Goal: Task Accomplishment & Management: Complete application form

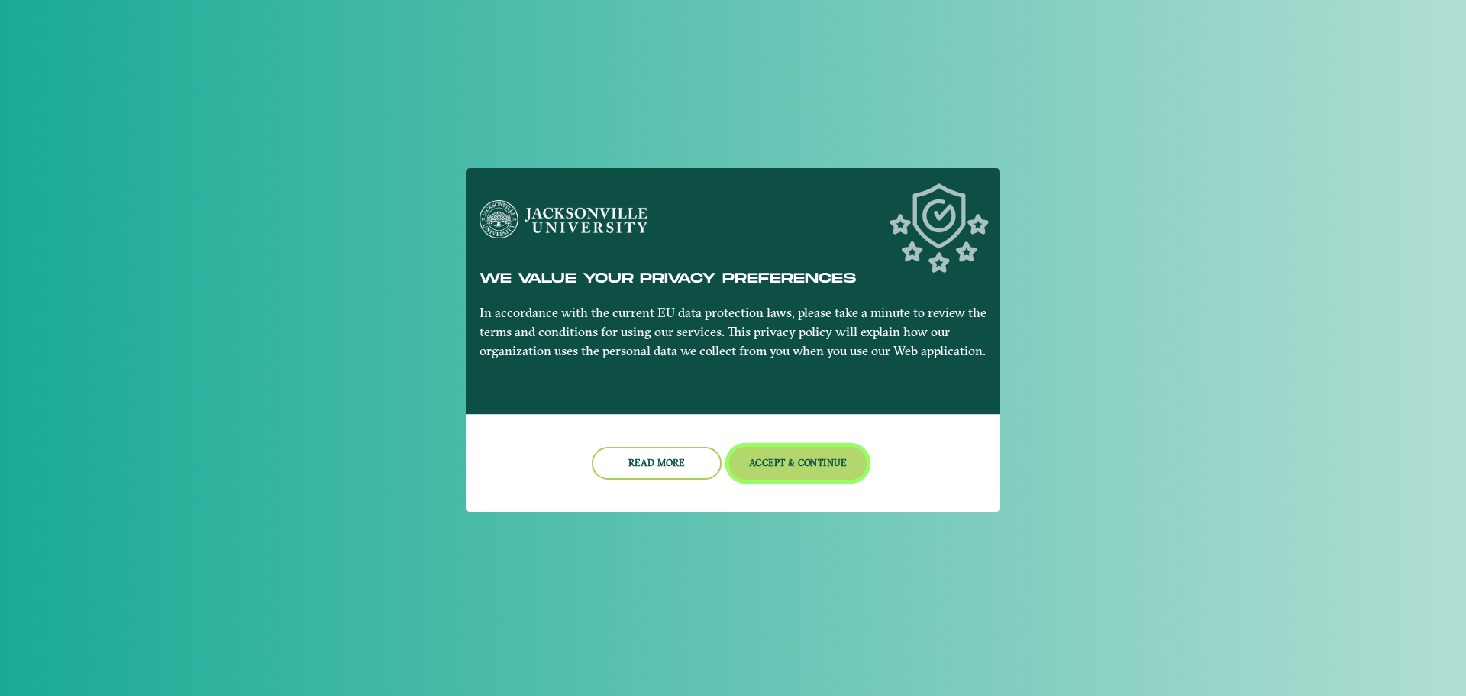
click at [738, 463] on button "Accept & Continue" at bounding box center [798, 463] width 138 height 33
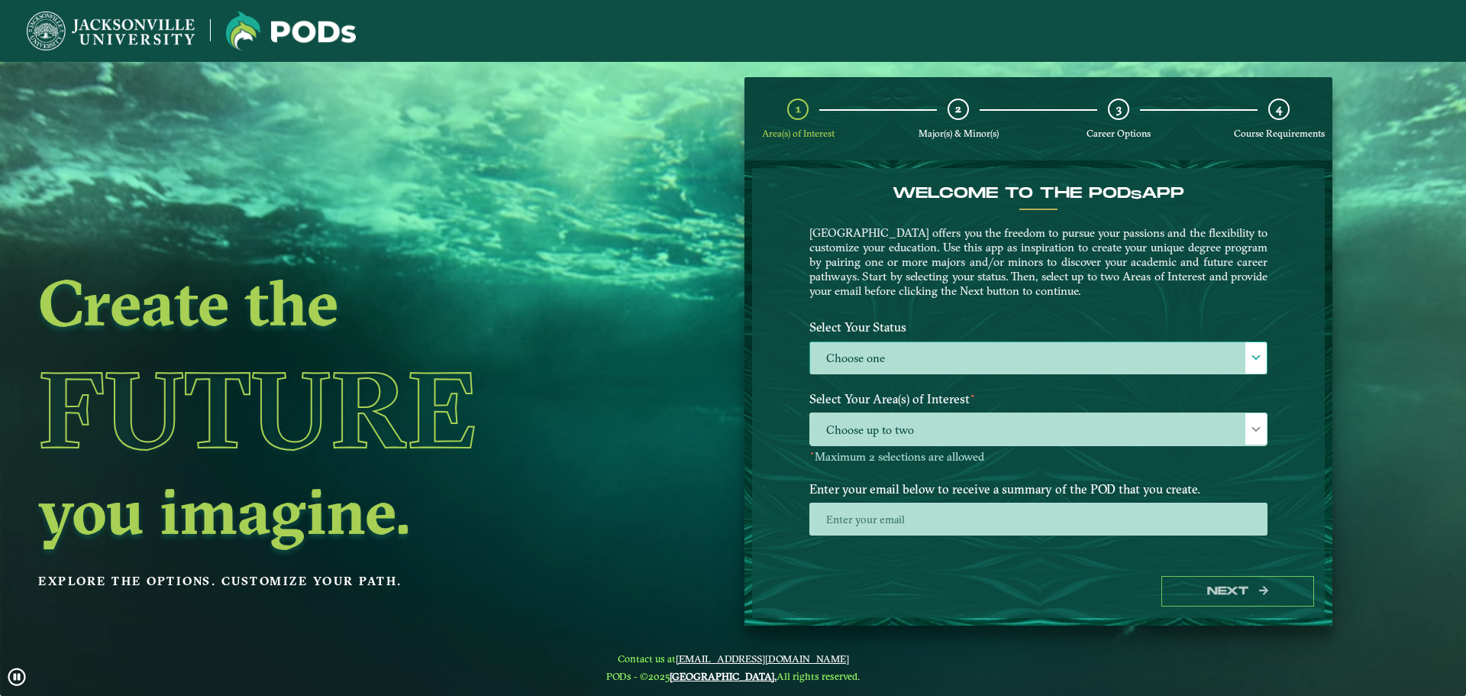
click at [989, 353] on label "Choose one" at bounding box center [1038, 358] width 457 height 33
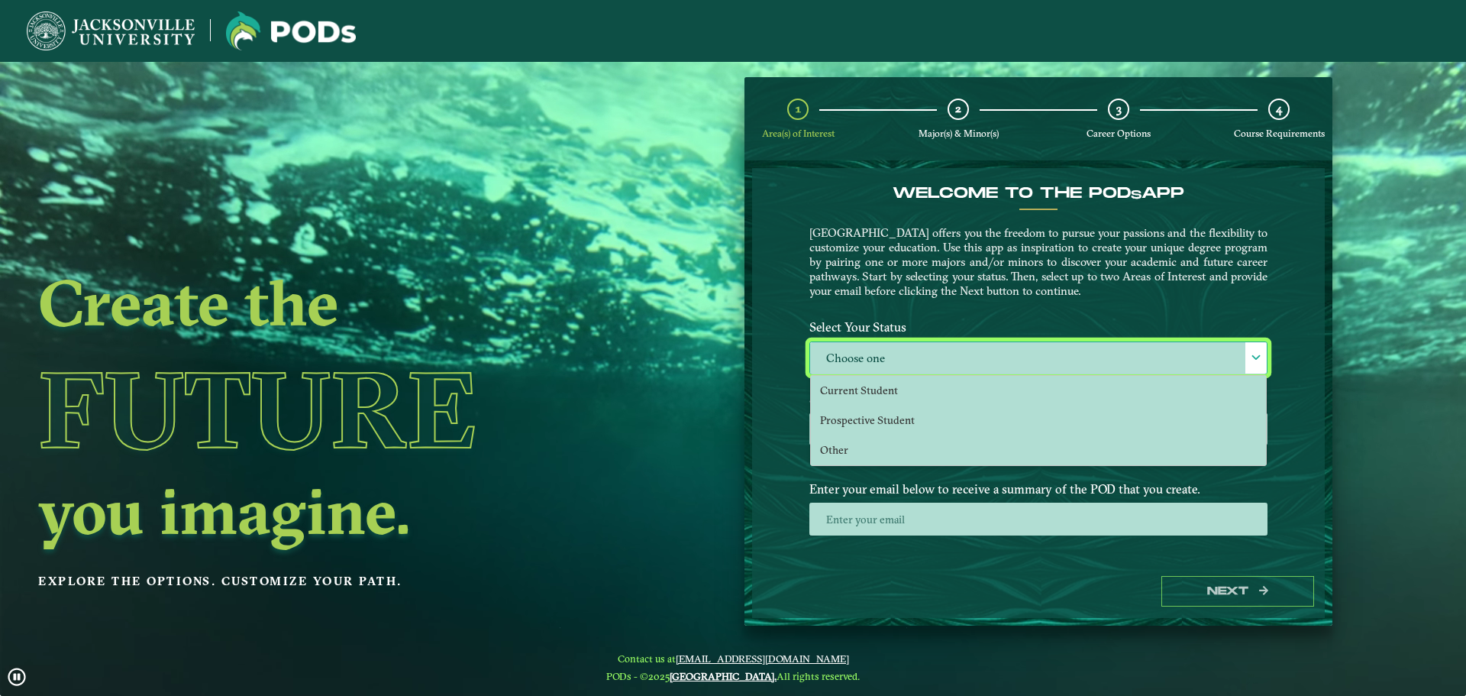
scroll to position [8, 70]
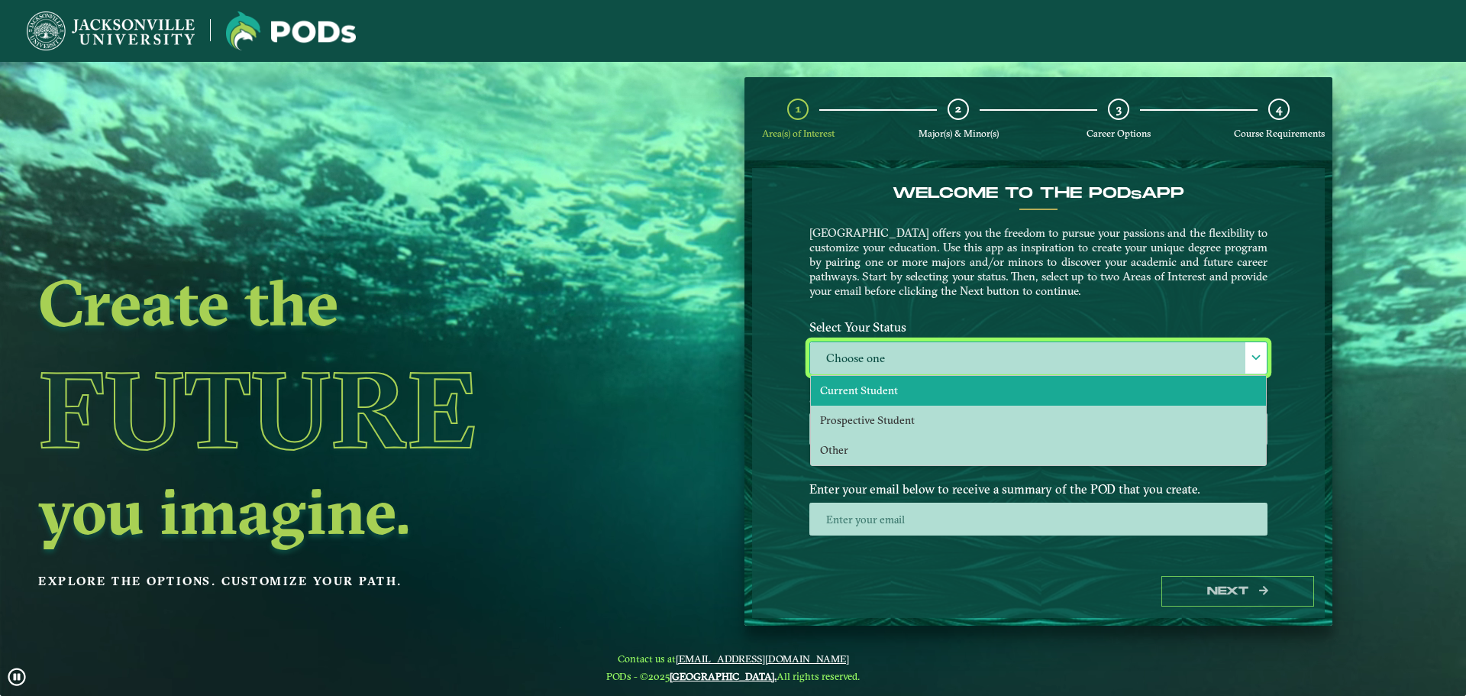
click at [975, 377] on li "Current Student" at bounding box center [1038, 391] width 455 height 30
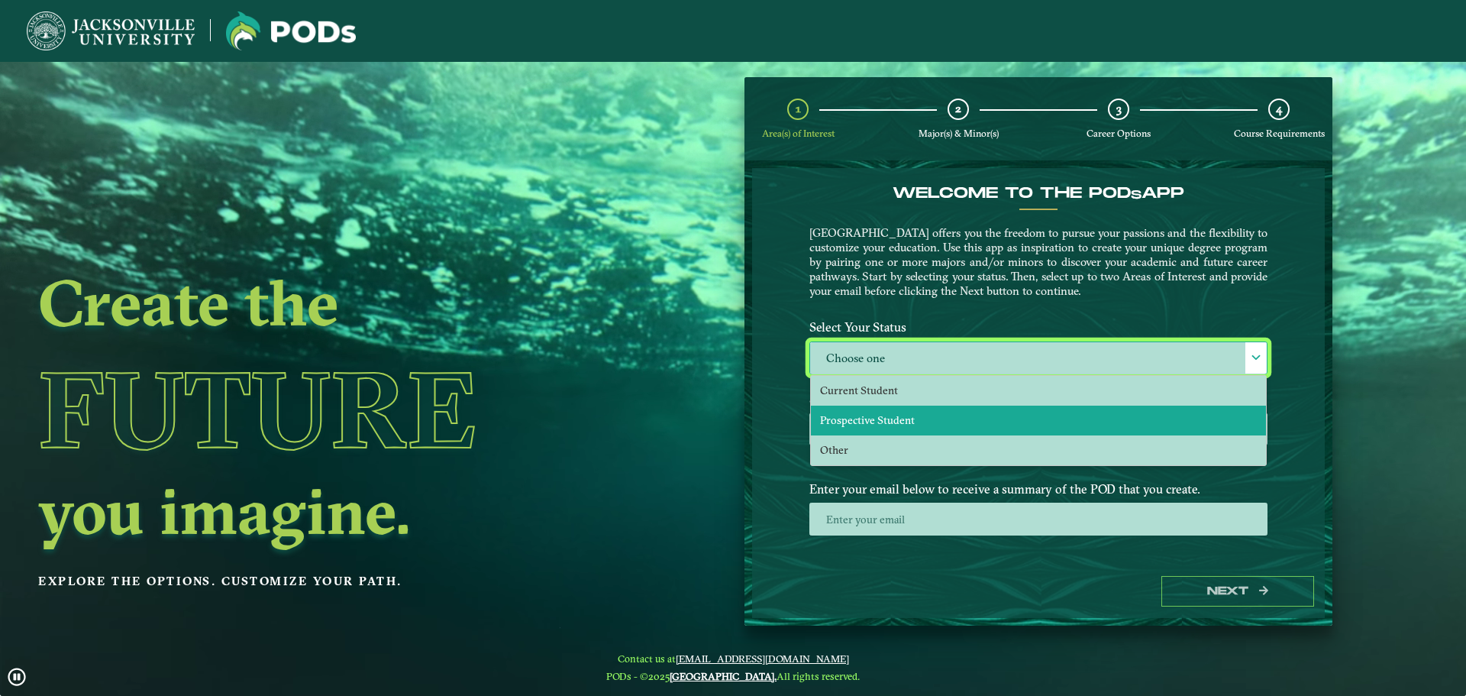
select select "[object Object]"
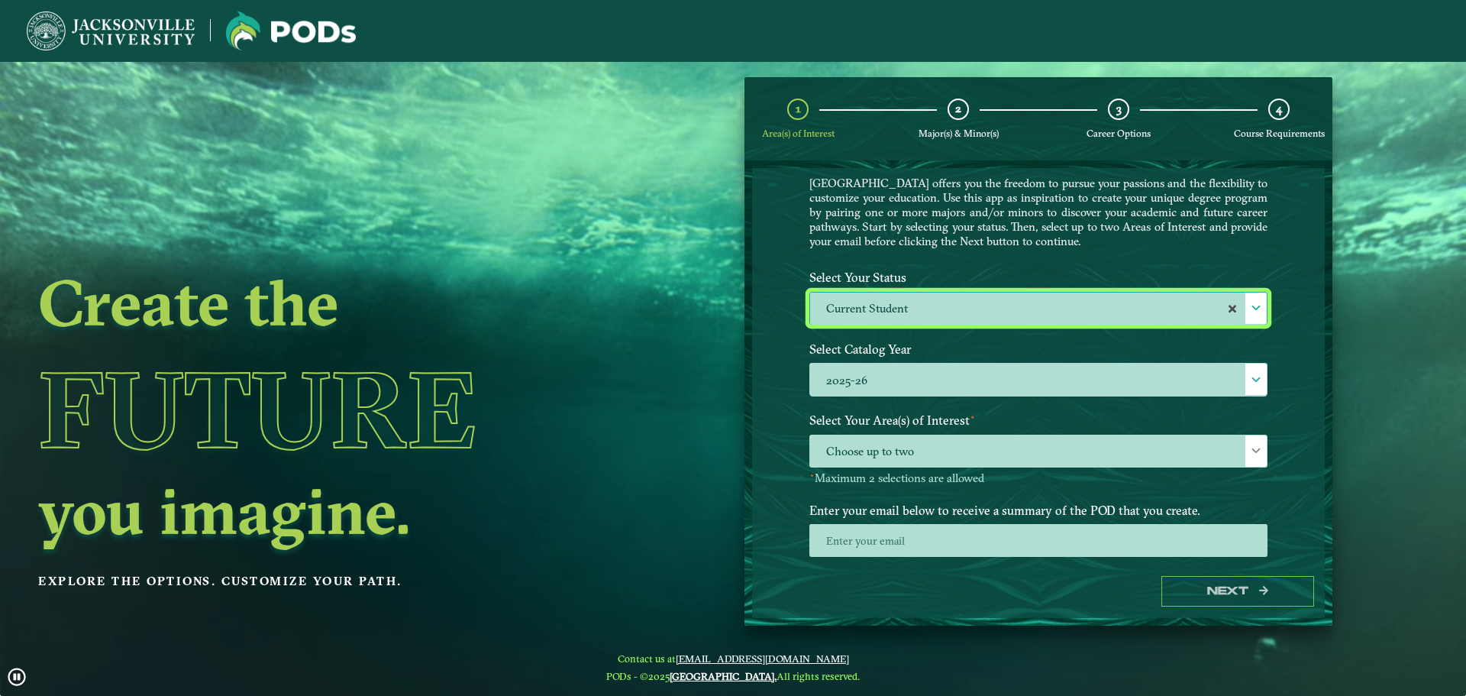
scroll to position [69, 0]
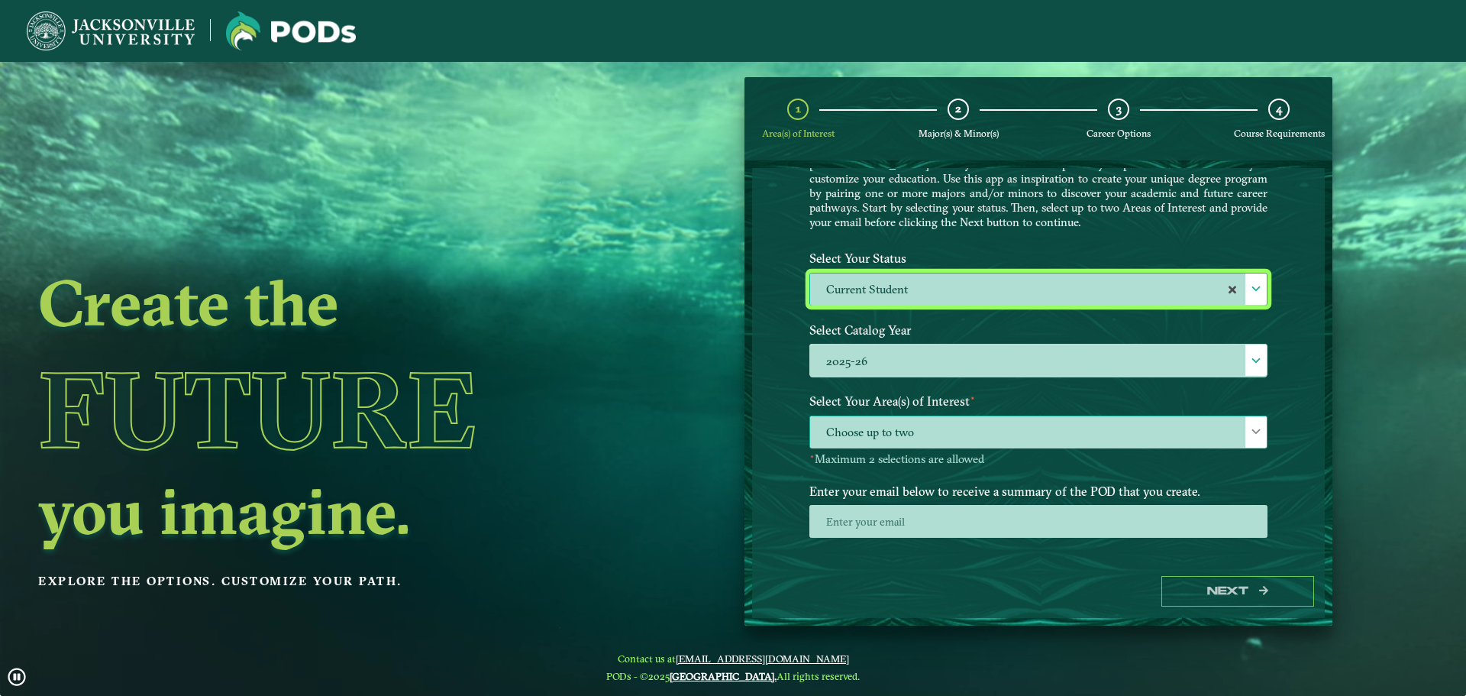
click at [1231, 433] on span "Choose up to two" at bounding box center [1038, 432] width 457 height 33
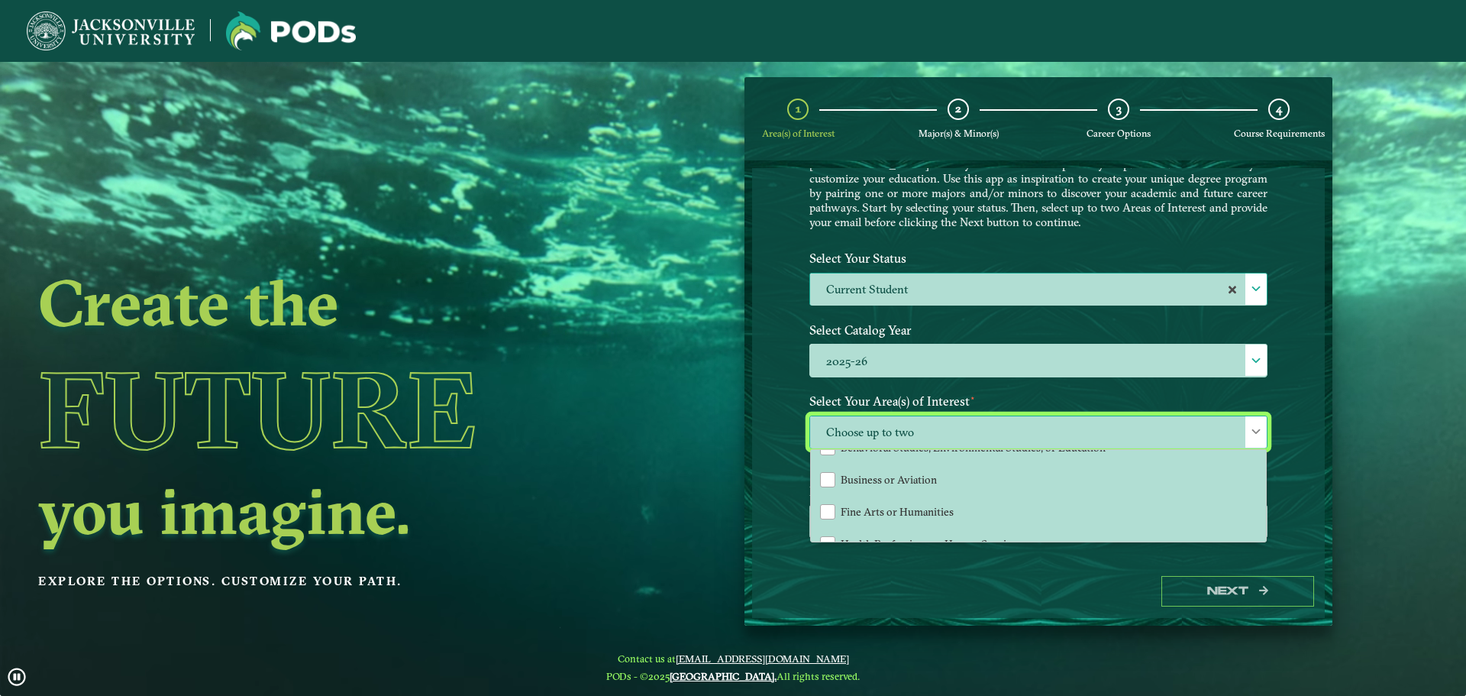
scroll to position [58, 0]
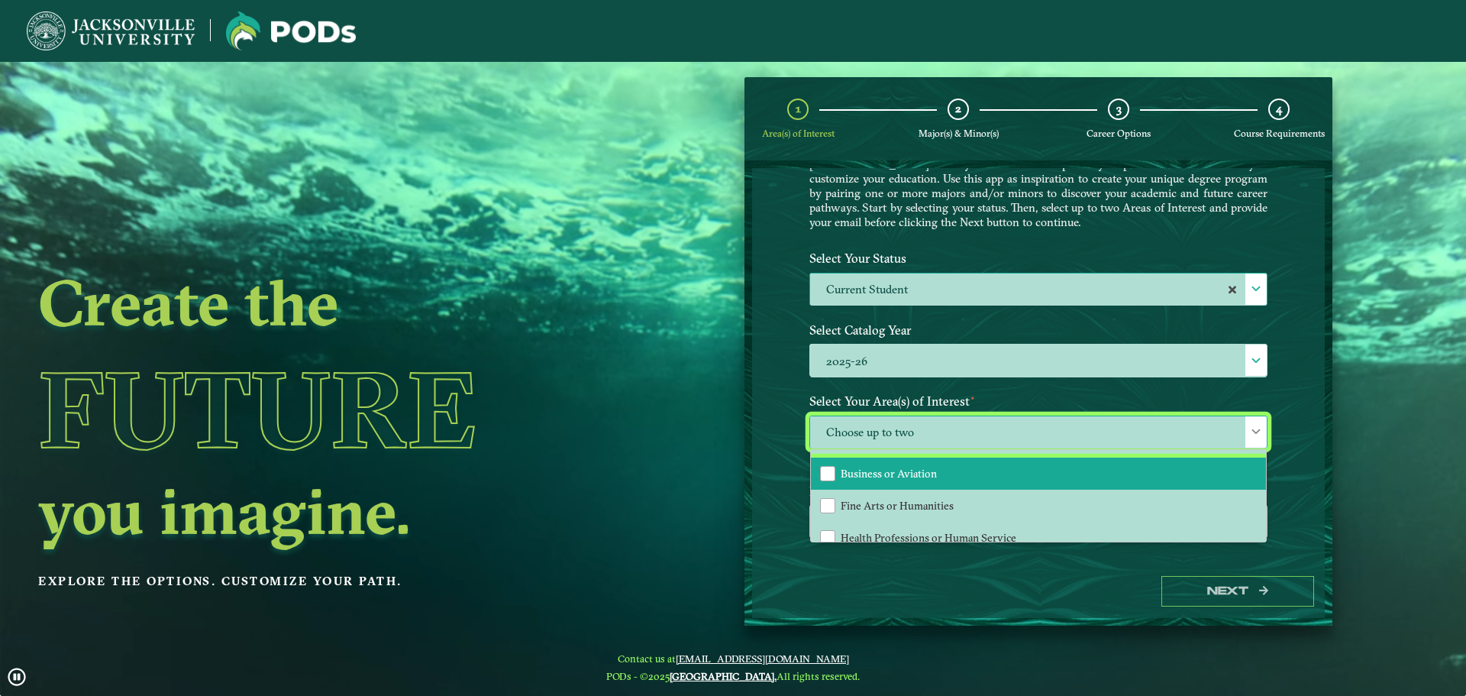
click at [931, 470] on span "Business or Aviation" at bounding box center [889, 474] width 96 height 14
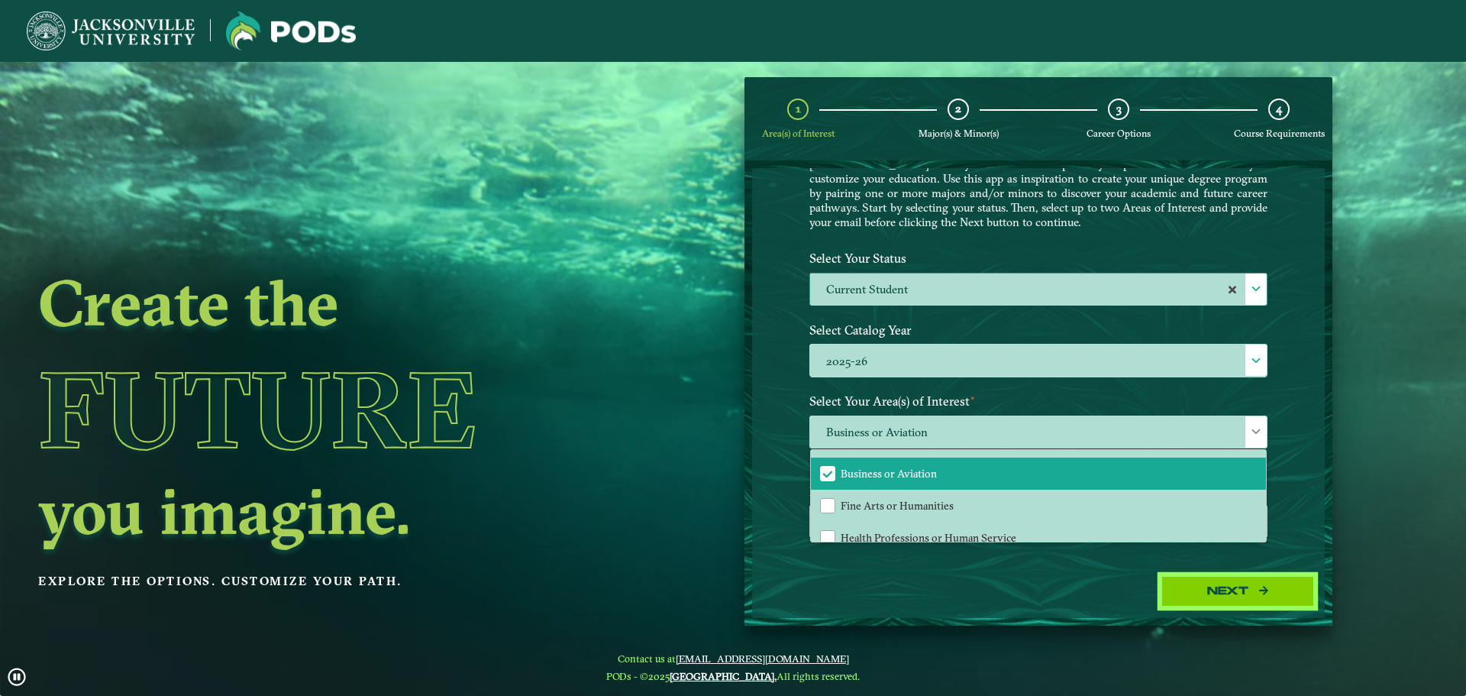
click at [1289, 595] on button "Next" at bounding box center [1238, 591] width 153 height 31
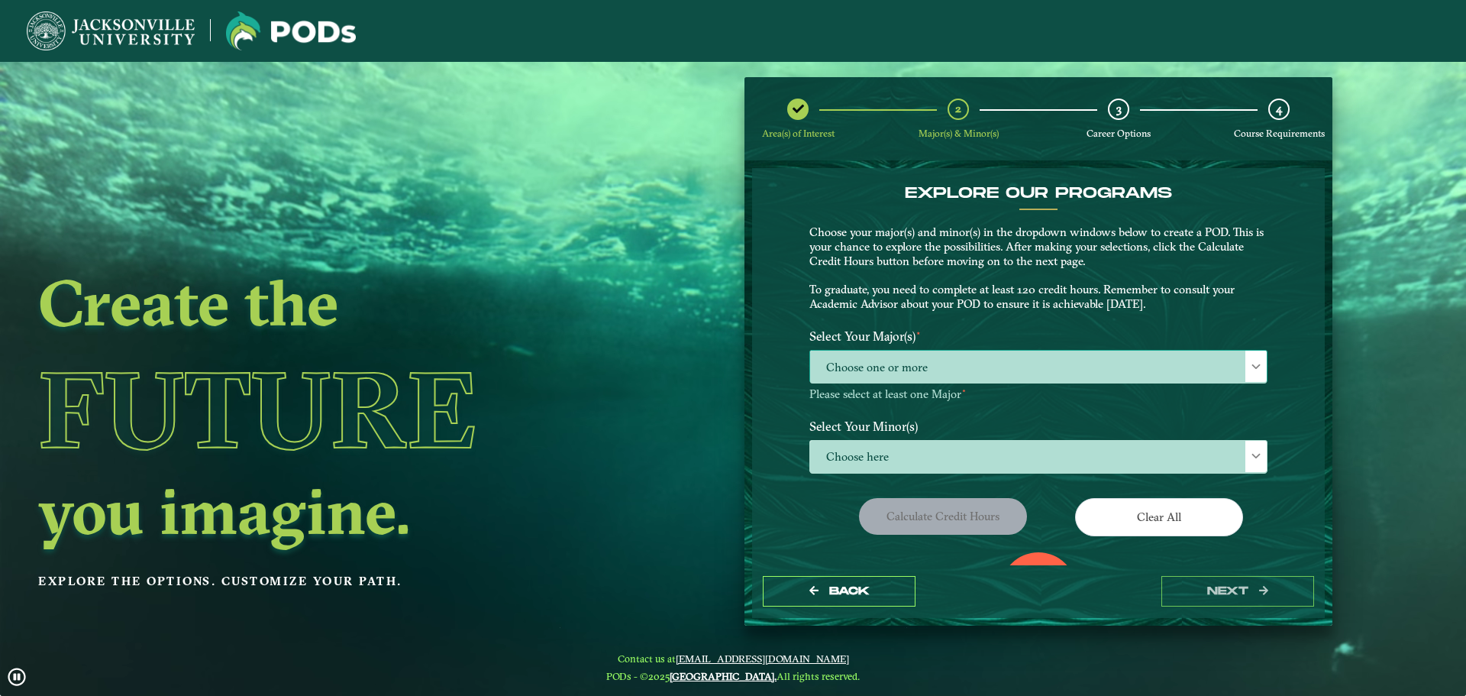
click at [1003, 373] on span "Choose one or more" at bounding box center [1038, 367] width 457 height 33
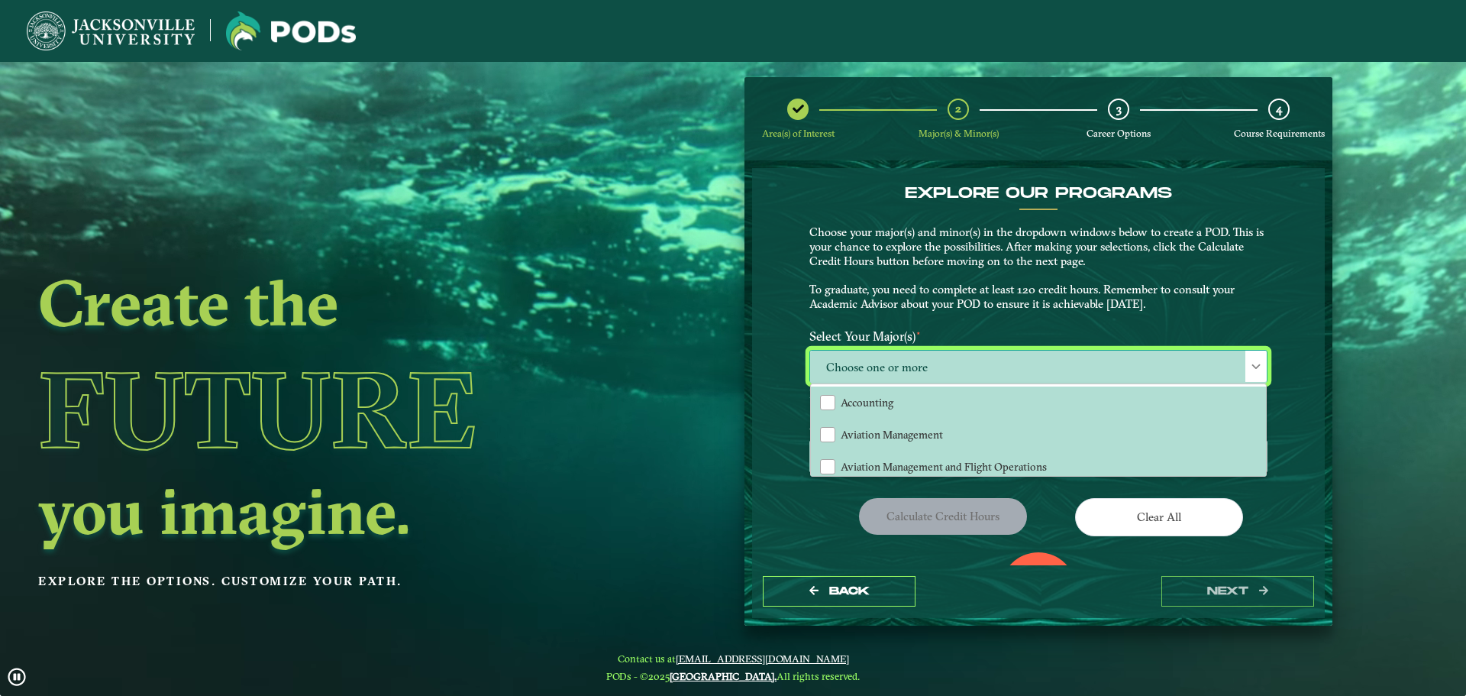
scroll to position [8, 70]
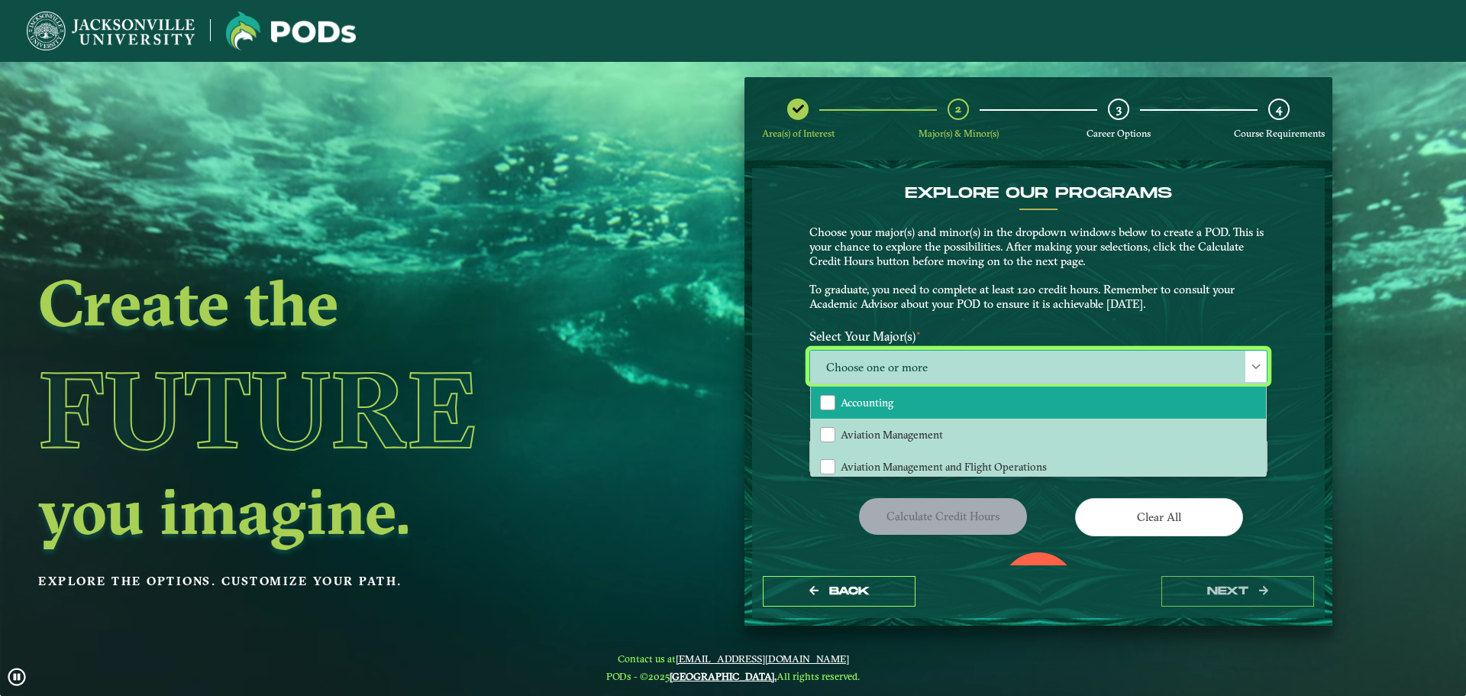
click at [986, 399] on li "Accounting" at bounding box center [1038, 402] width 455 height 32
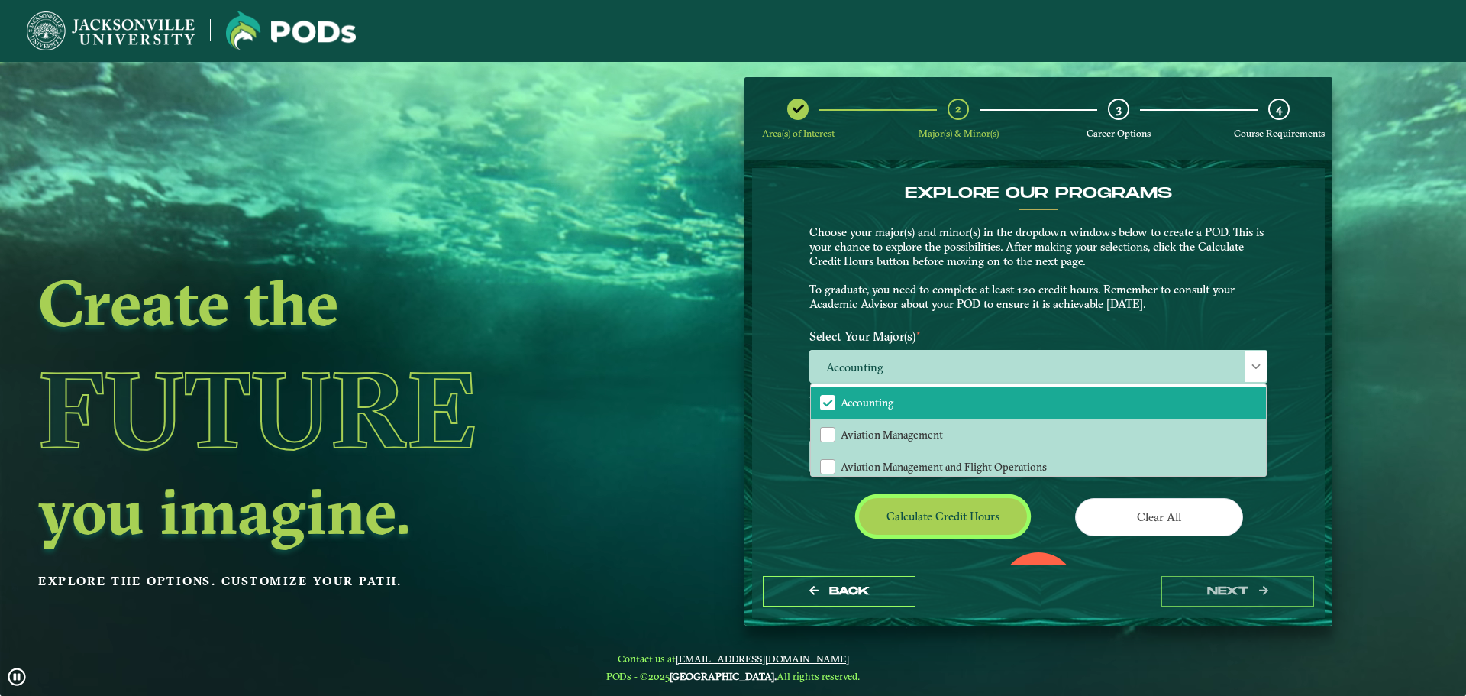
click at [959, 522] on button "Calculate credit hours" at bounding box center [943, 516] width 168 height 36
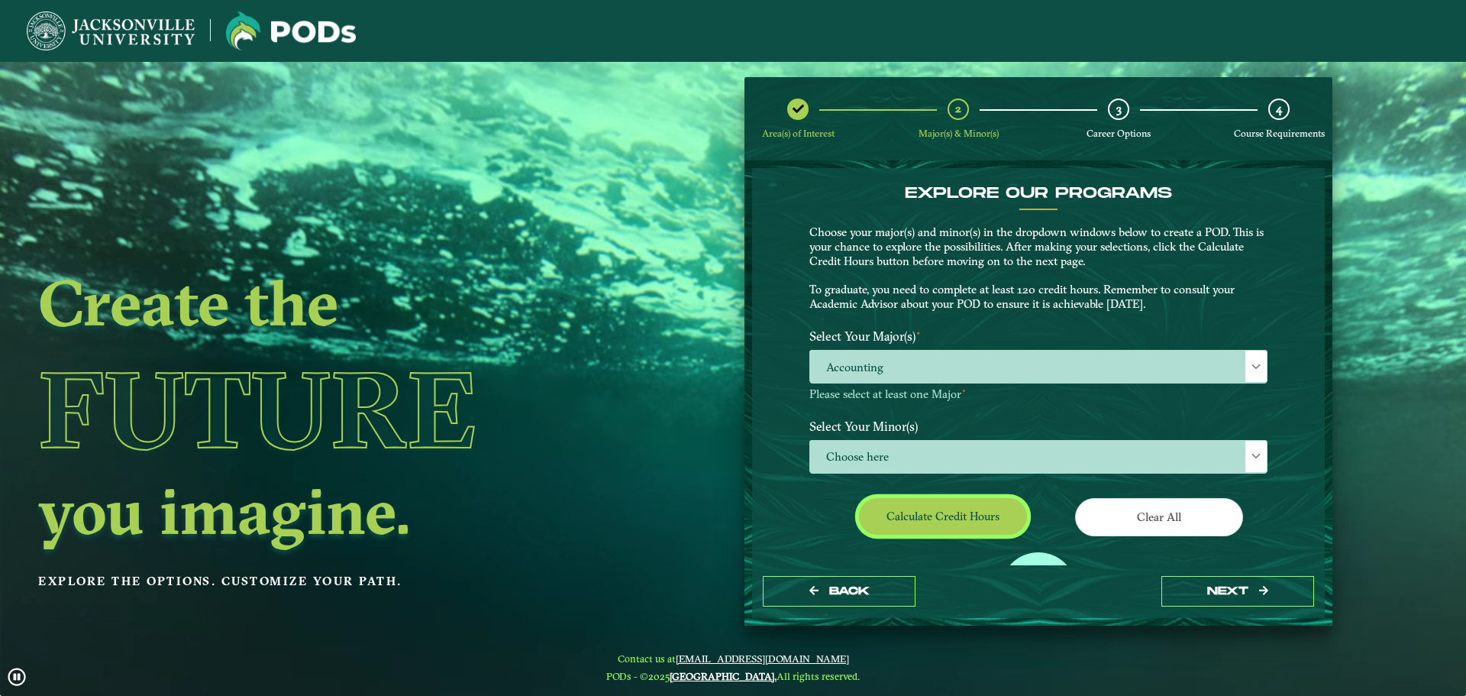
scroll to position [88, 0]
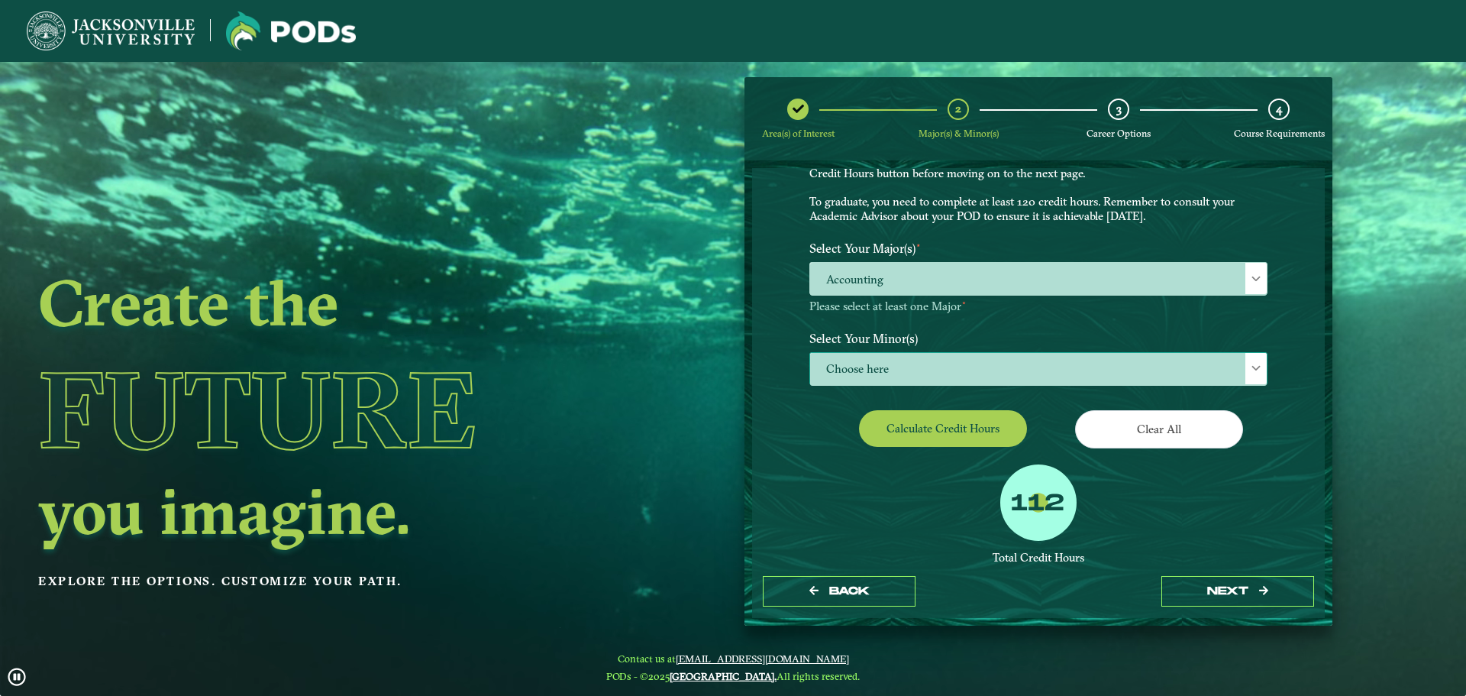
click at [871, 363] on span "Choose here" at bounding box center [1038, 369] width 457 height 33
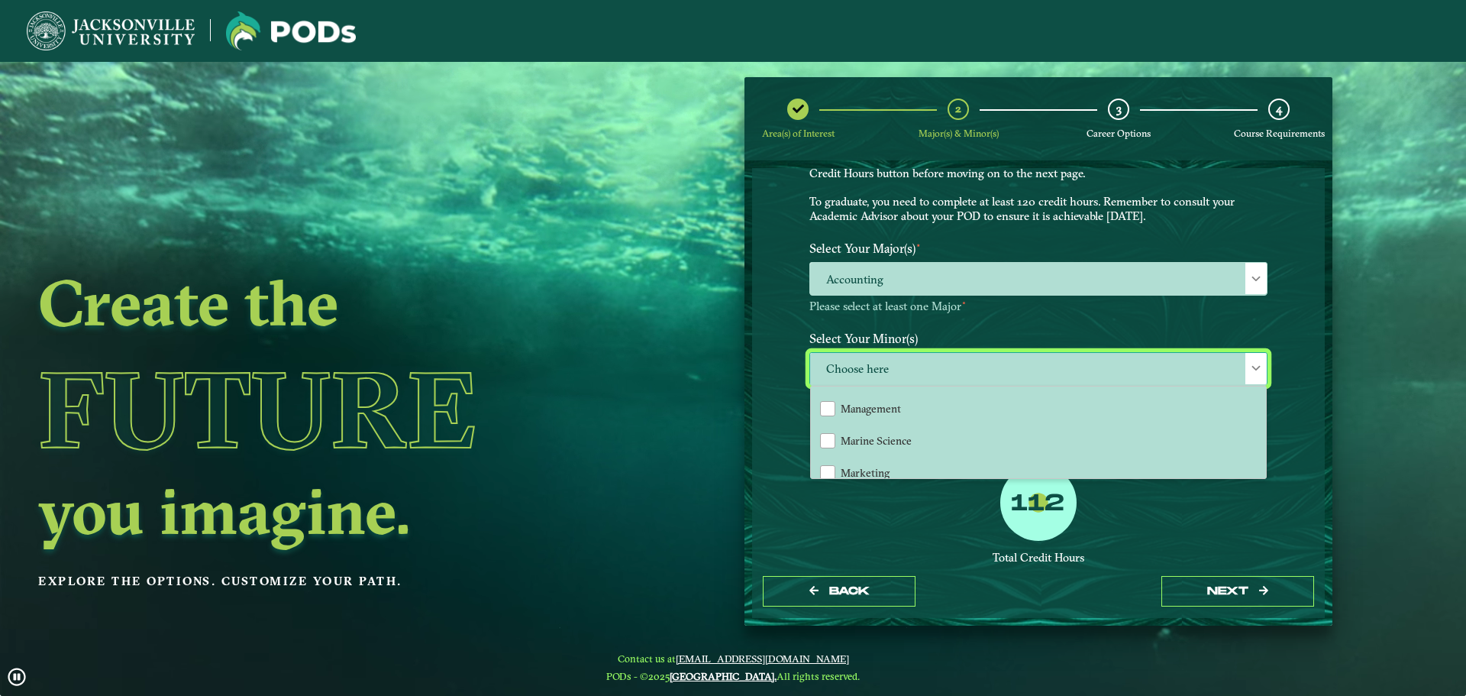
scroll to position [1029, 0]
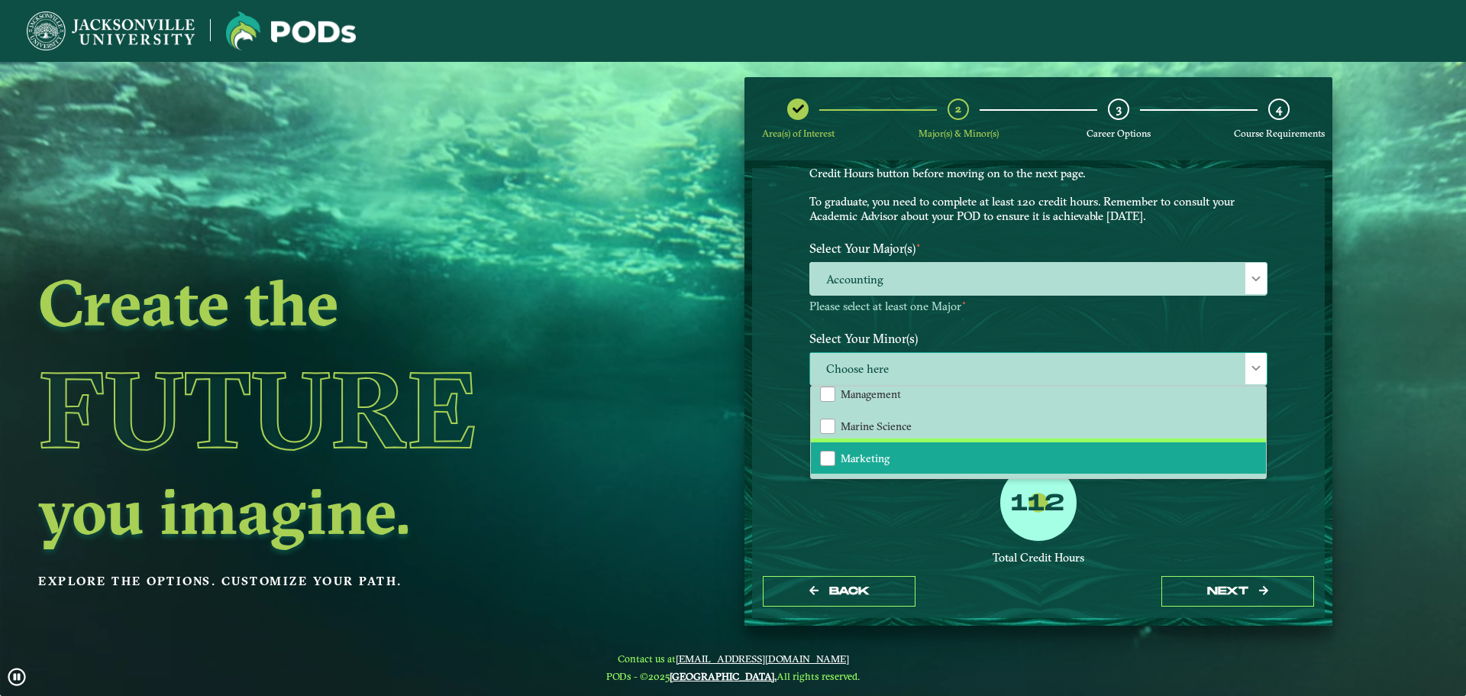
click at [1159, 467] on li "Marketing" at bounding box center [1038, 458] width 455 height 32
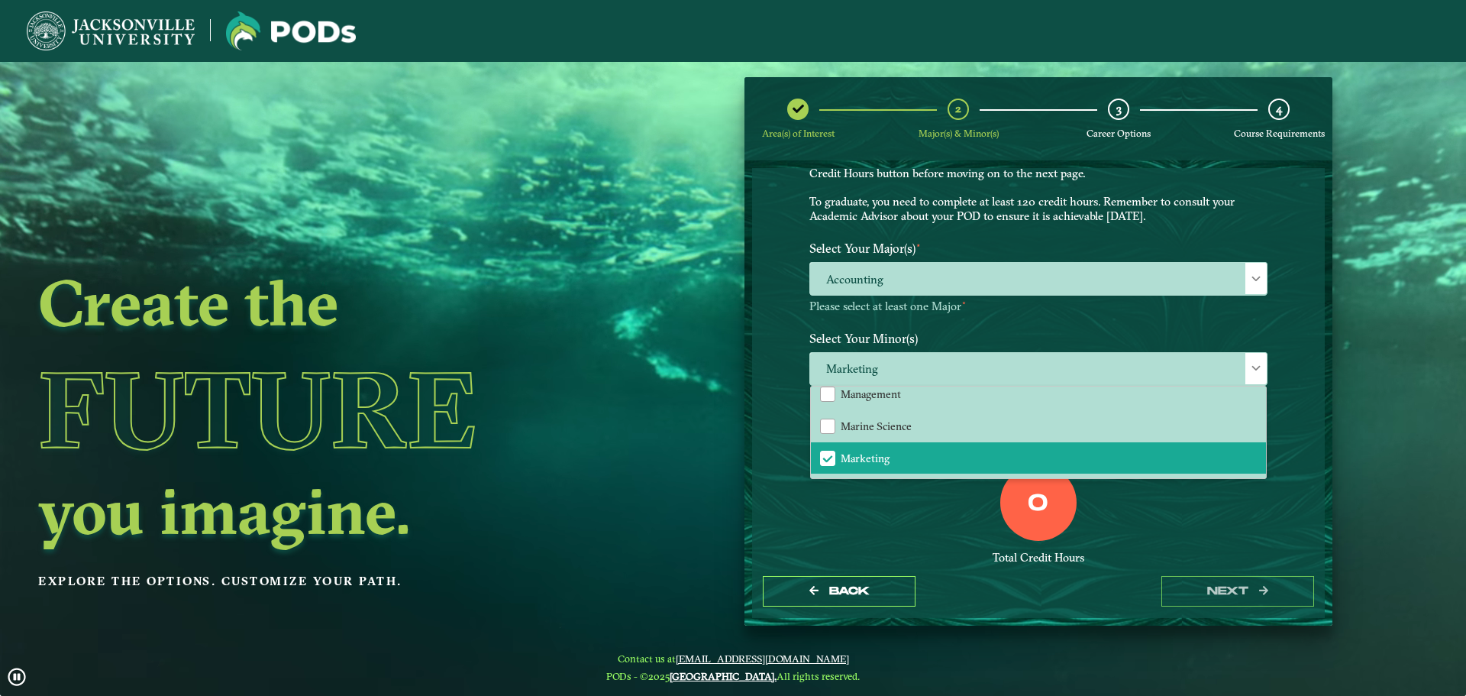
click at [1167, 485] on div "0 Total Credit Hours" at bounding box center [1038, 529] width 481 height 130
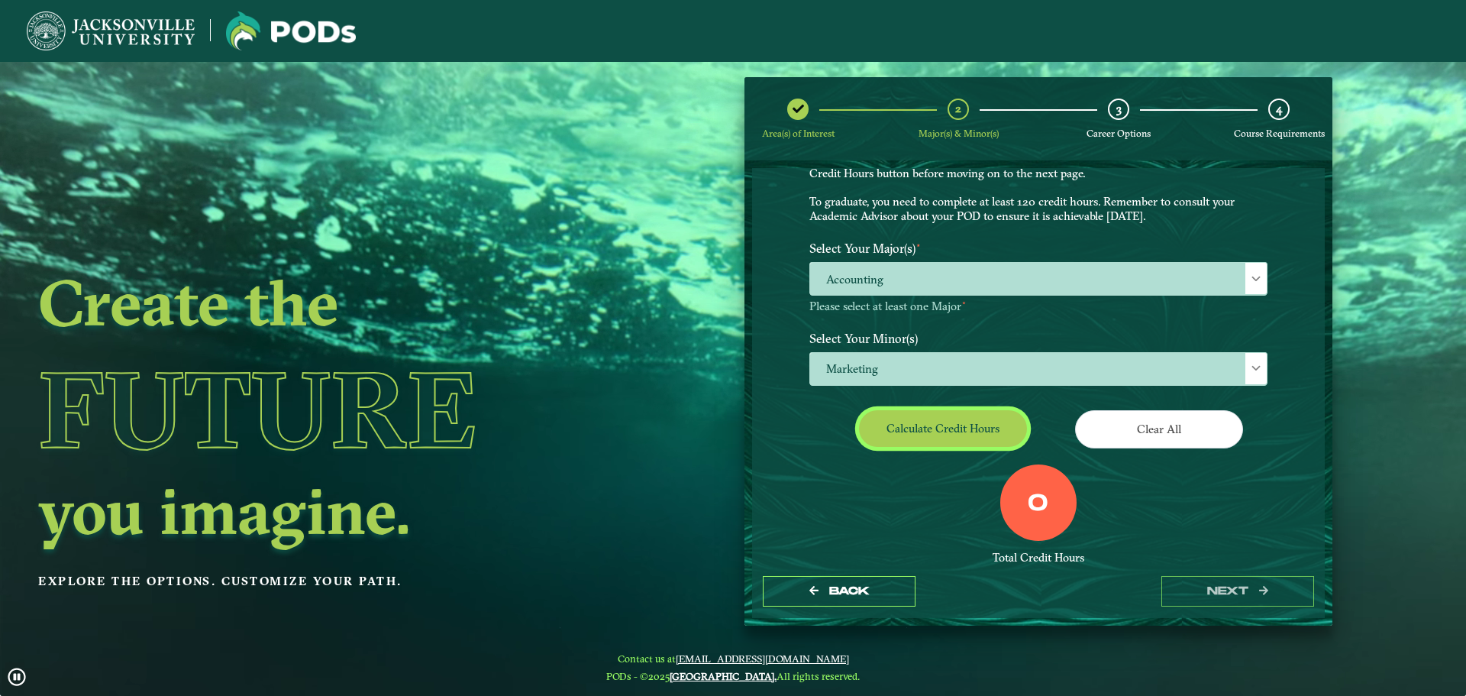
click at [954, 418] on button "Calculate credit hours" at bounding box center [943, 428] width 168 height 36
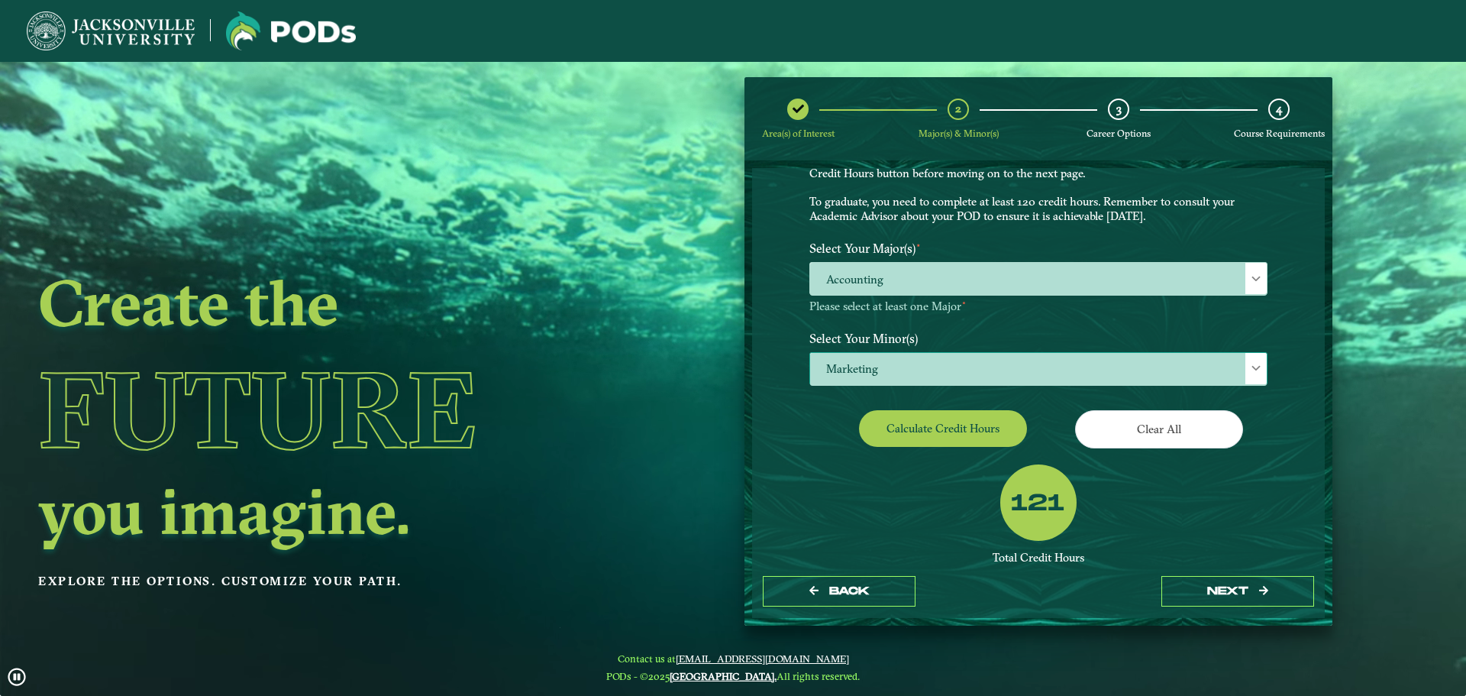
click at [986, 359] on span "Marketing" at bounding box center [1038, 369] width 457 height 33
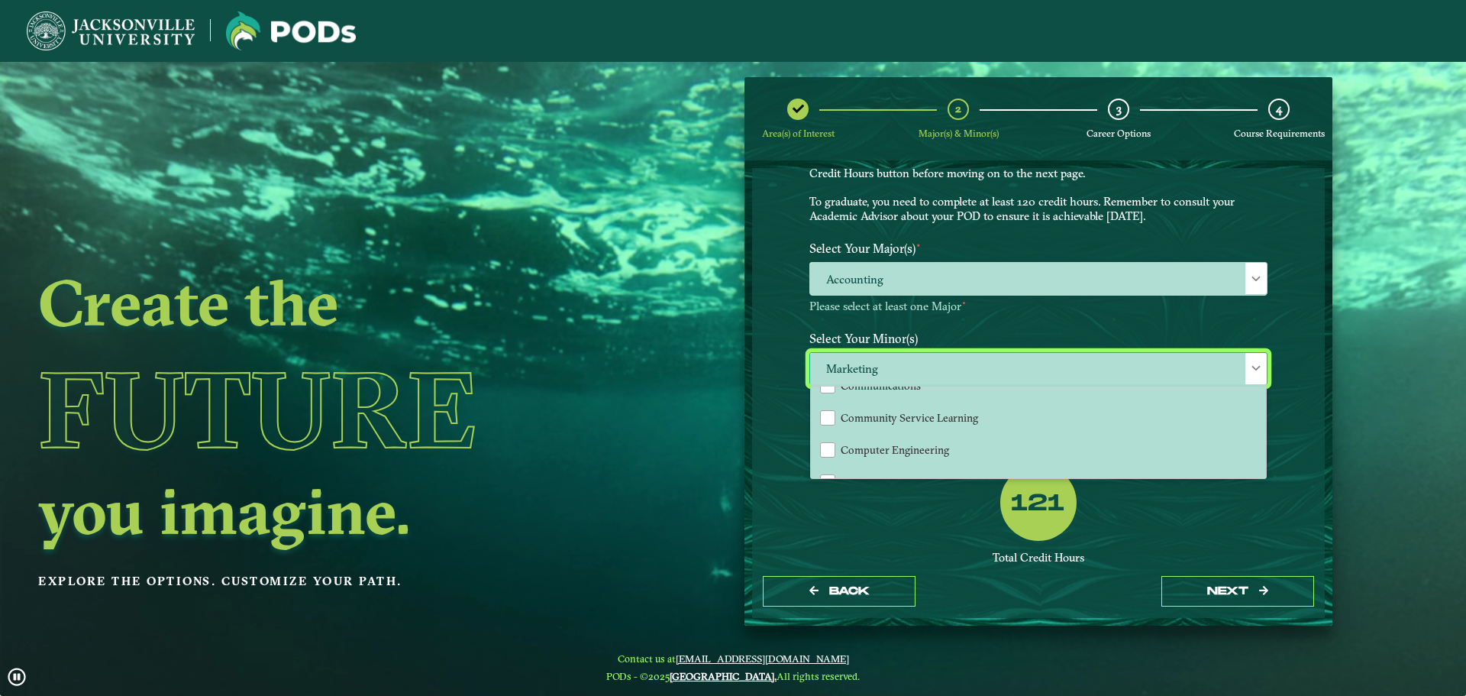
scroll to position [481, 0]
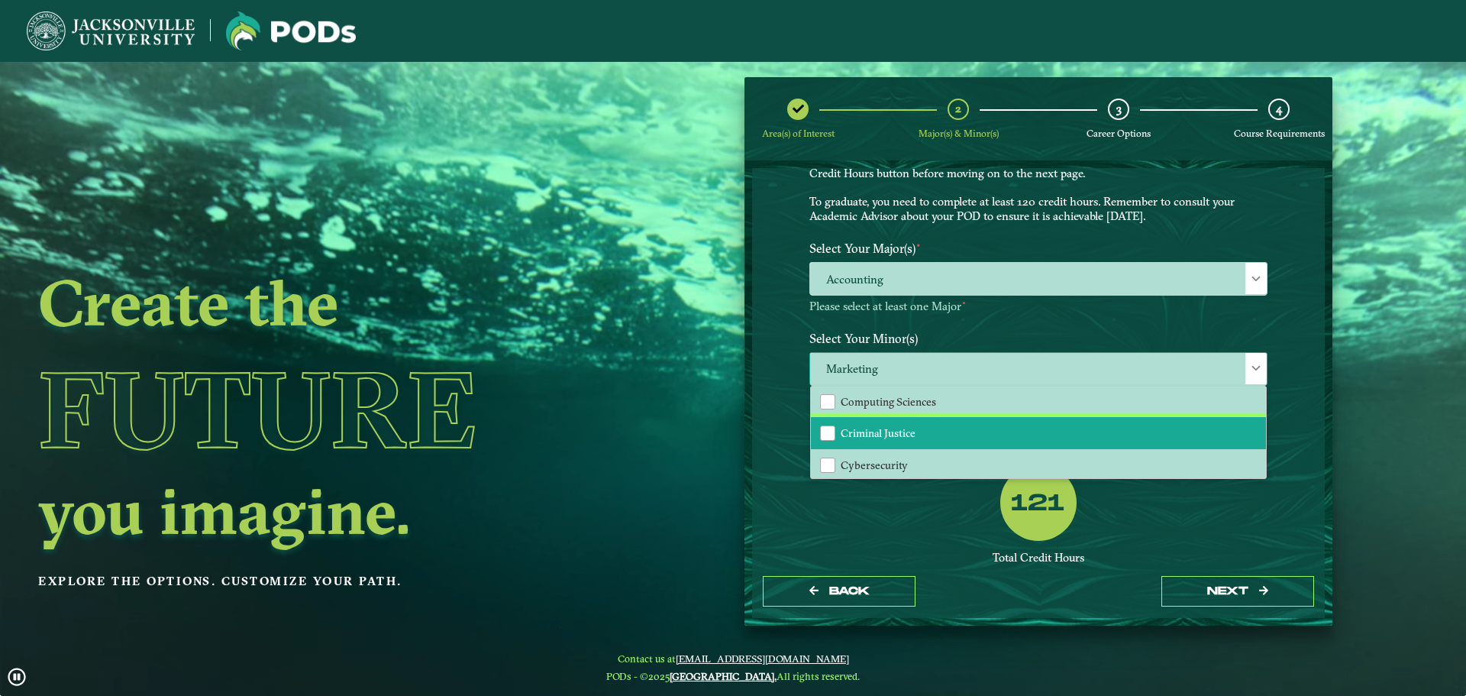
click at [893, 428] on span "Criminal Justice" at bounding box center [878, 433] width 75 height 14
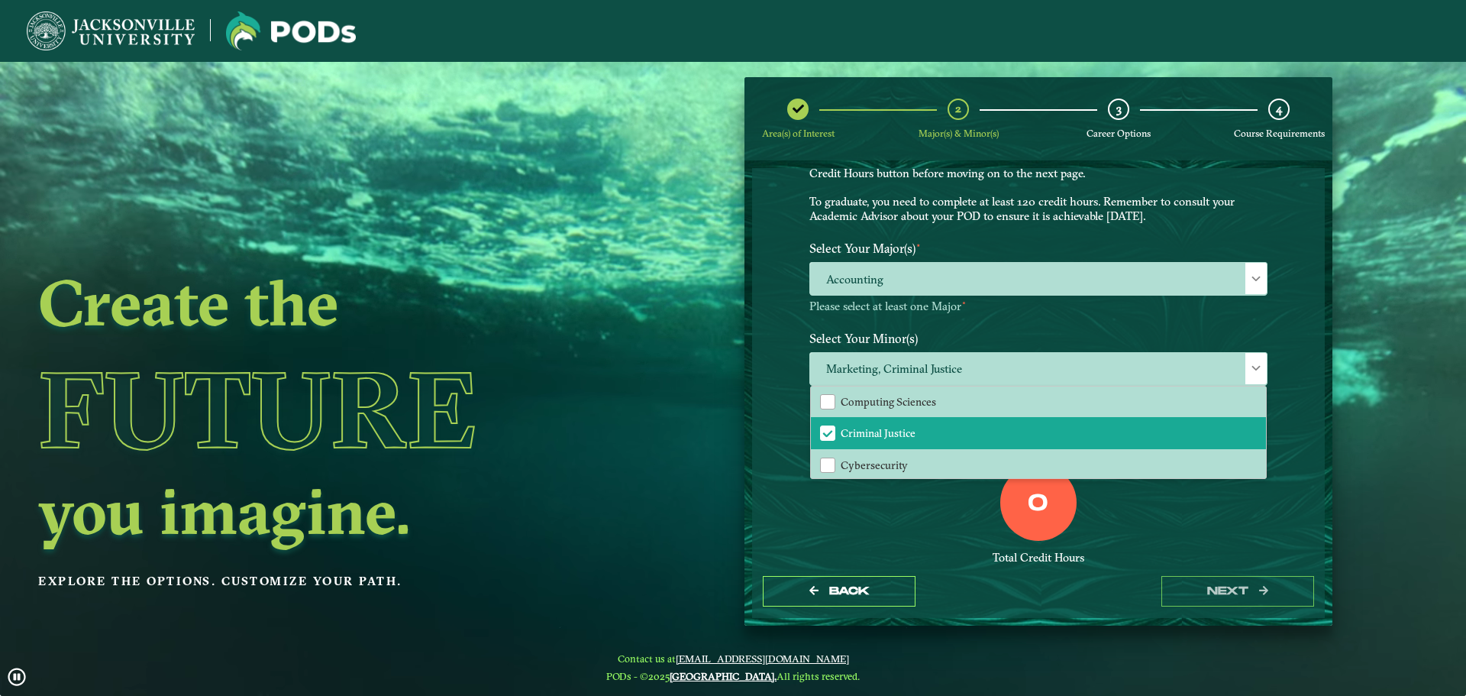
click at [876, 511] on div "0 Total Credit Hours" at bounding box center [1038, 529] width 481 height 130
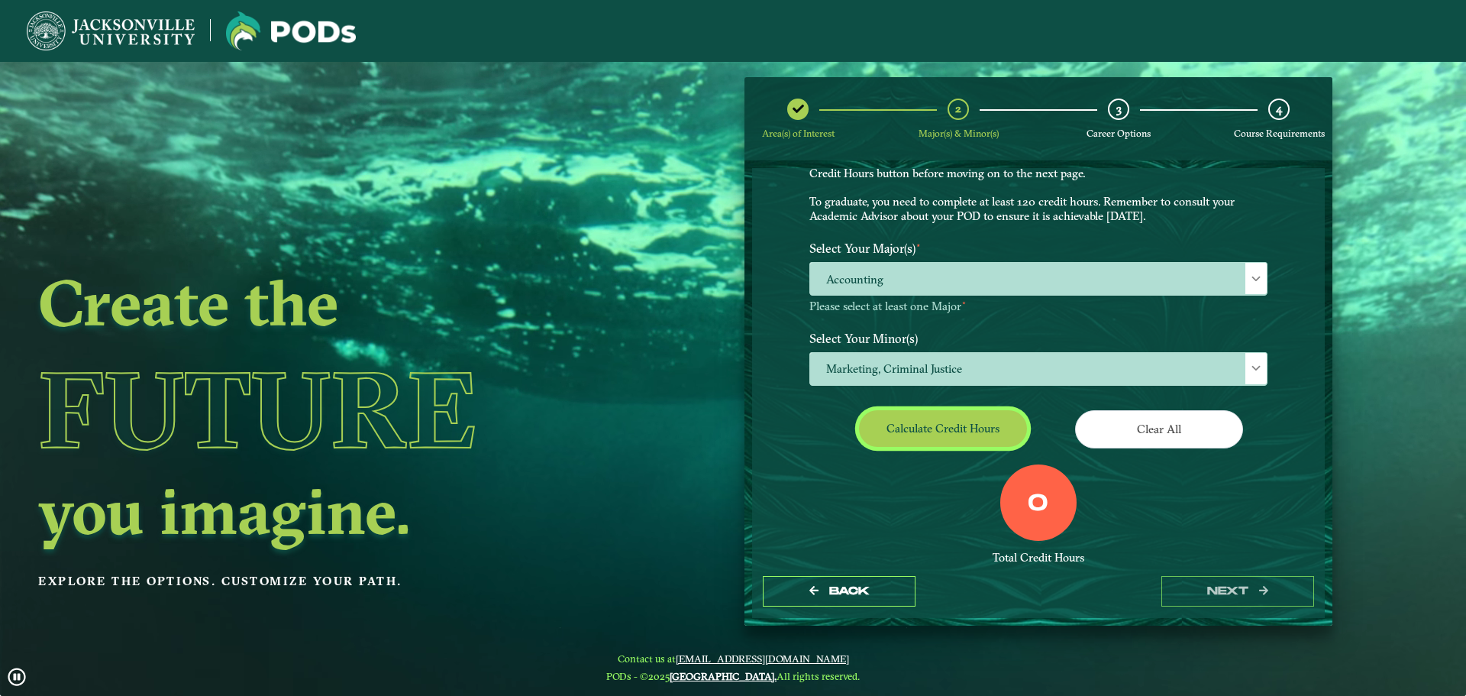
click at [901, 417] on button "Calculate credit hours" at bounding box center [943, 428] width 168 height 36
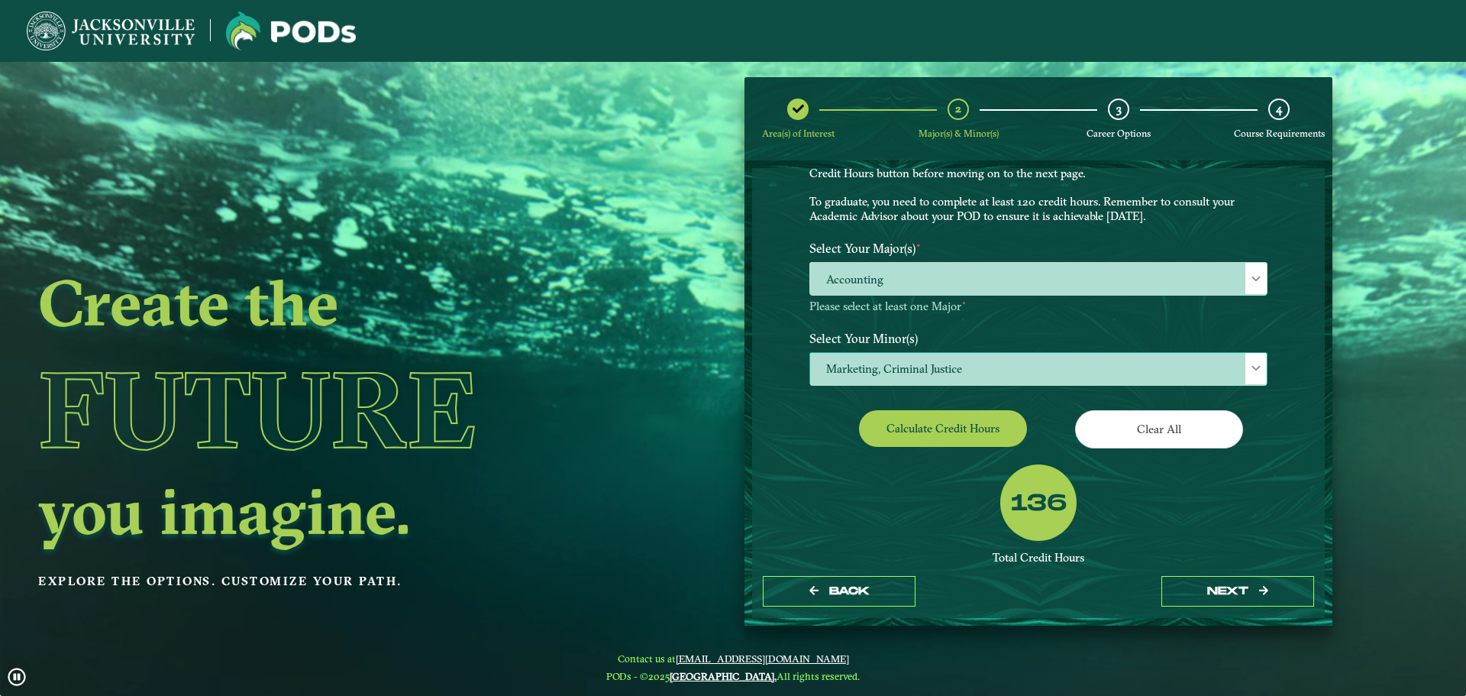
click at [1119, 372] on span "Marketing, Criminal Justice" at bounding box center [1038, 369] width 457 height 33
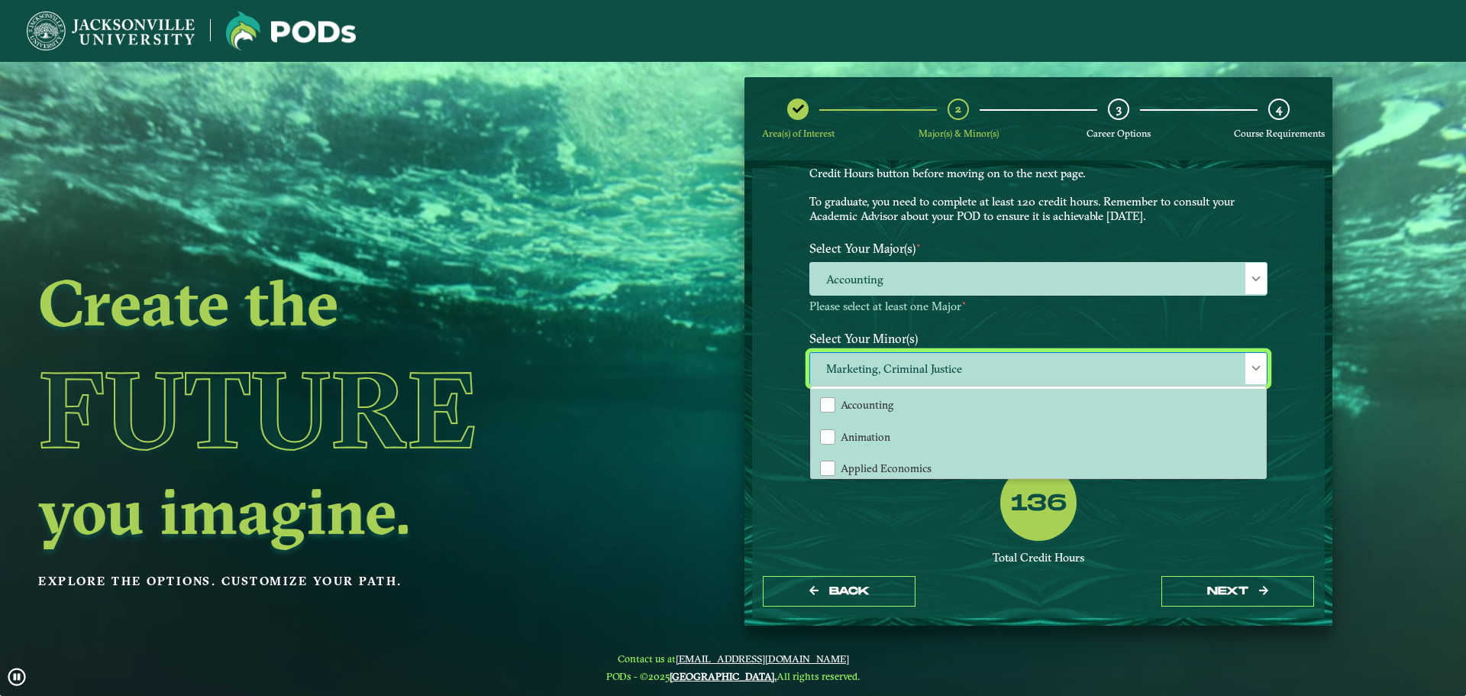
click at [1297, 360] on div "EXPLORE OUR PROGRAMS Choose your major(s) and minor(s) in the dropdown windows …" at bounding box center [1038, 366] width 573 height 396
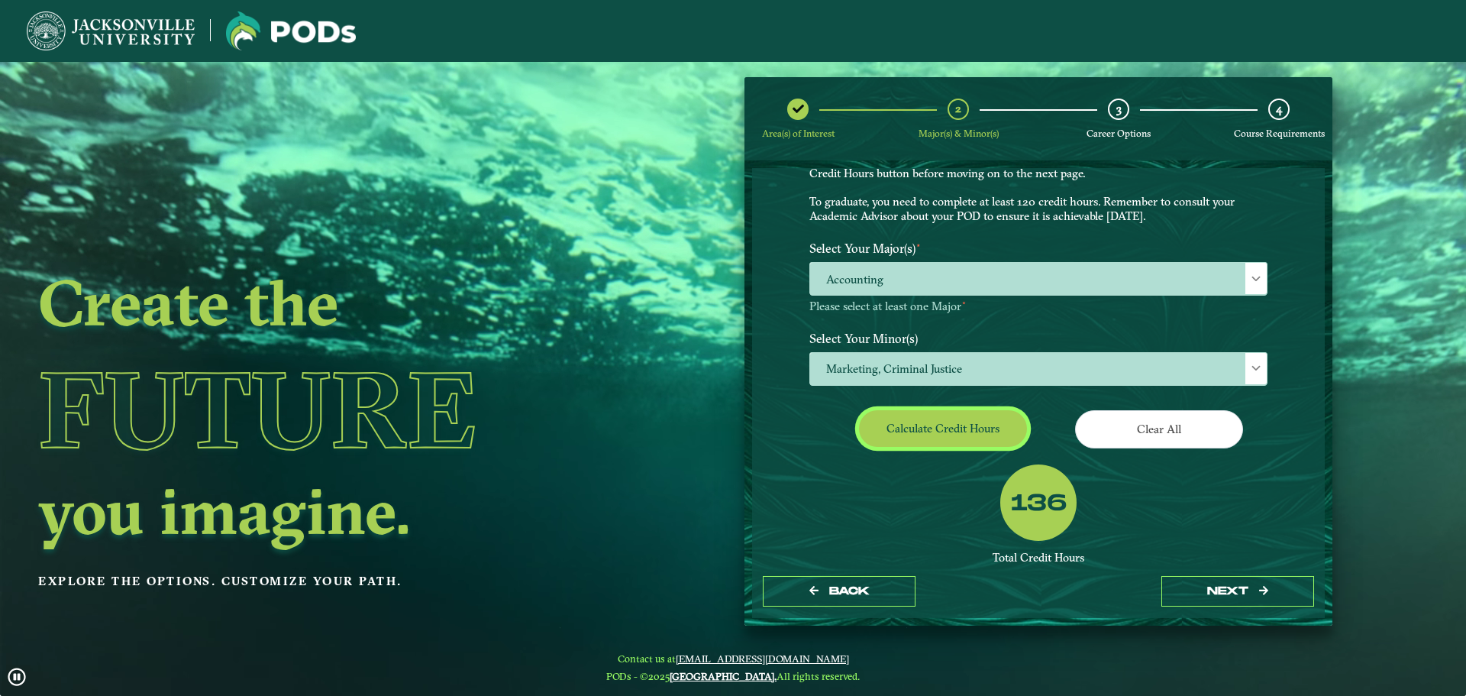
click at [935, 426] on button "Calculate credit hours" at bounding box center [943, 428] width 168 height 36
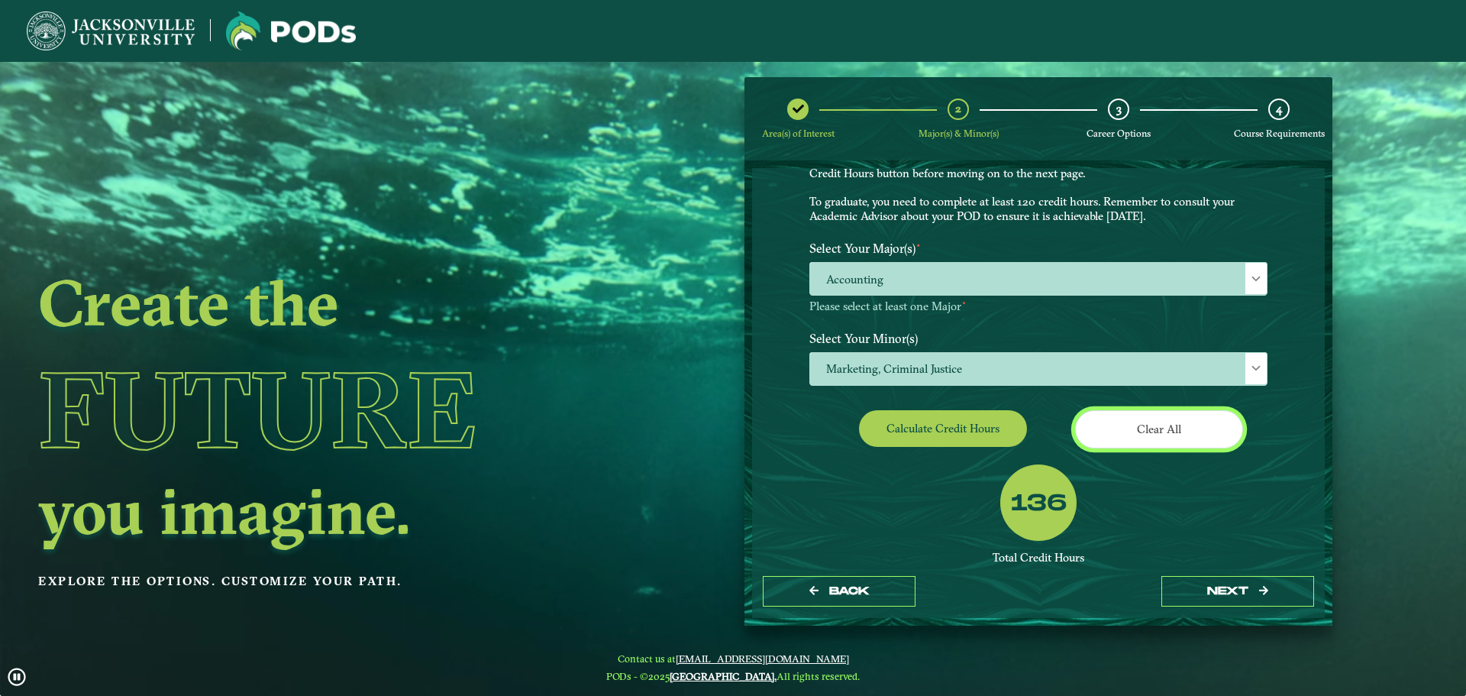
click at [1143, 436] on button "Clear All" at bounding box center [1159, 428] width 168 height 37
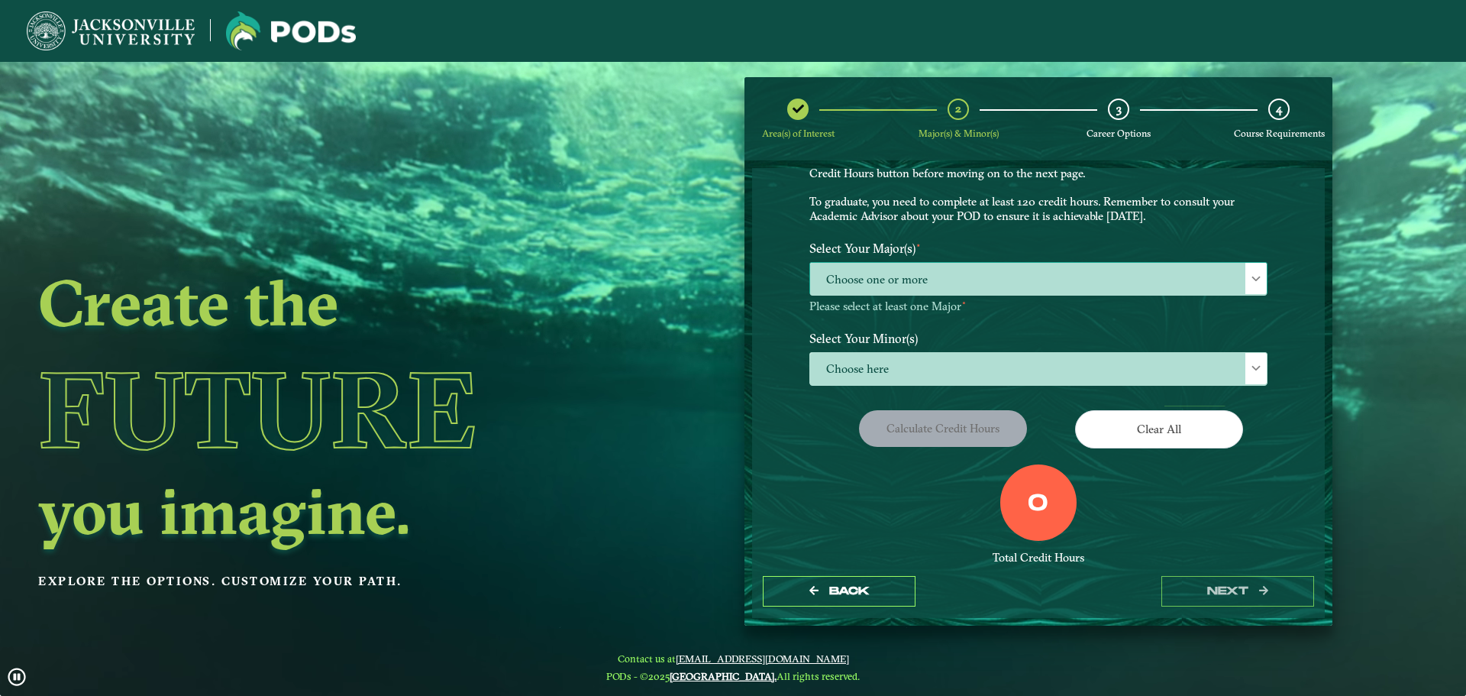
click at [924, 285] on span "Choose one or more" at bounding box center [1038, 279] width 457 height 33
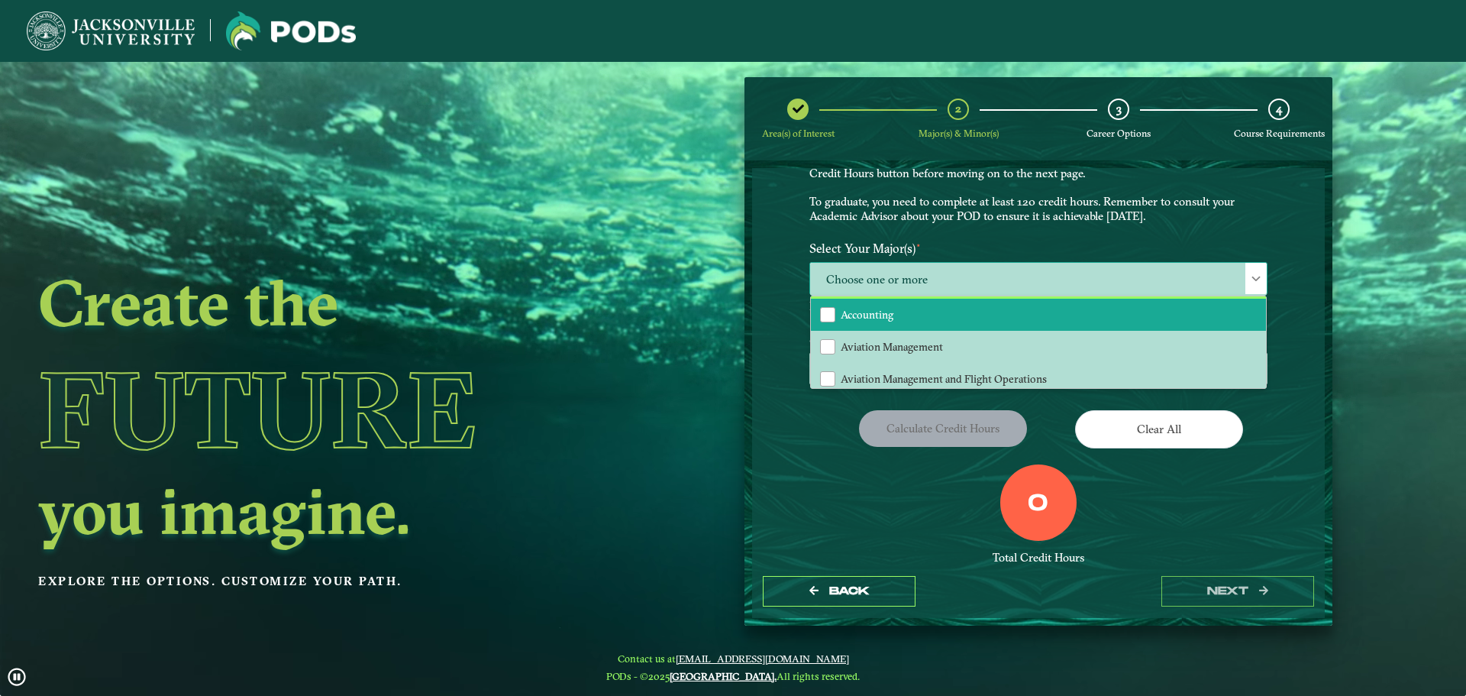
click at [878, 309] on span "Accounting" at bounding box center [867, 315] width 53 height 14
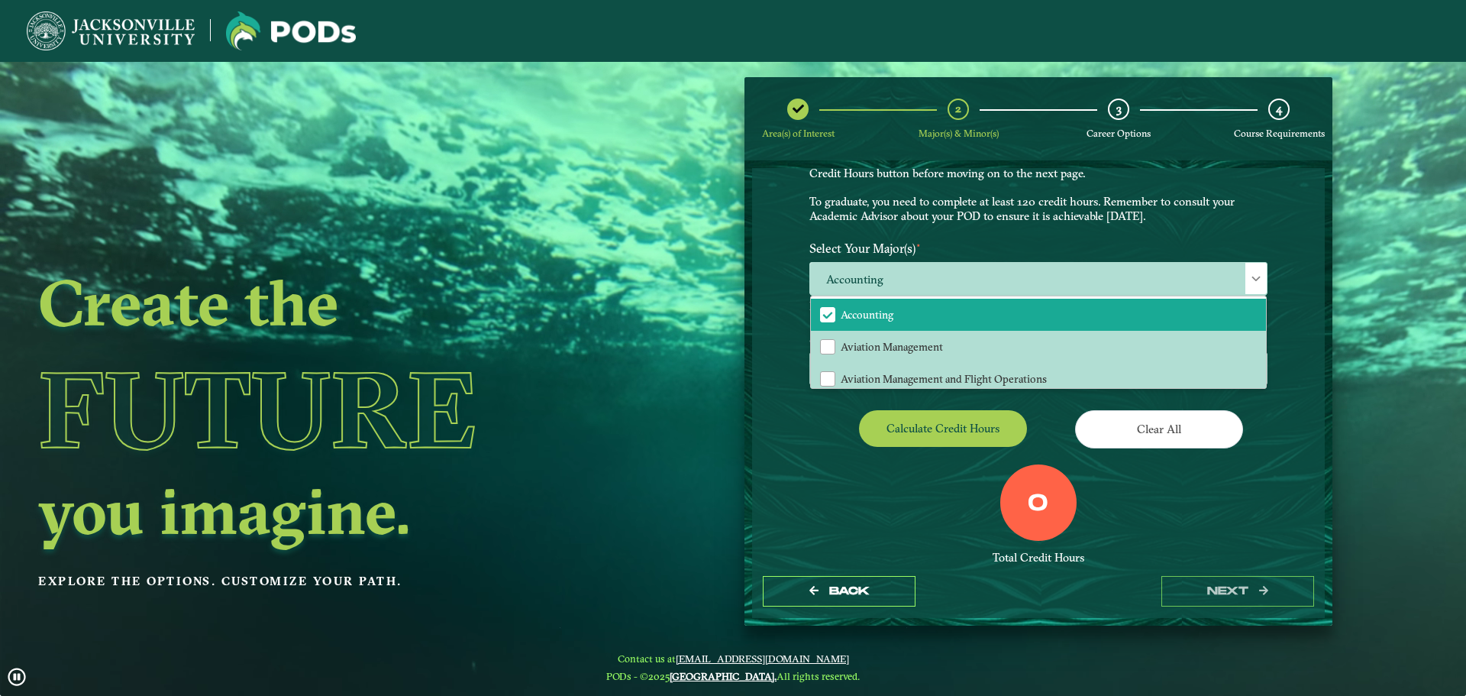
click at [1295, 356] on div "EXPLORE OUR PROGRAMS Choose your major(s) and minor(s) in the dropdown windows …" at bounding box center [1038, 366] width 573 height 396
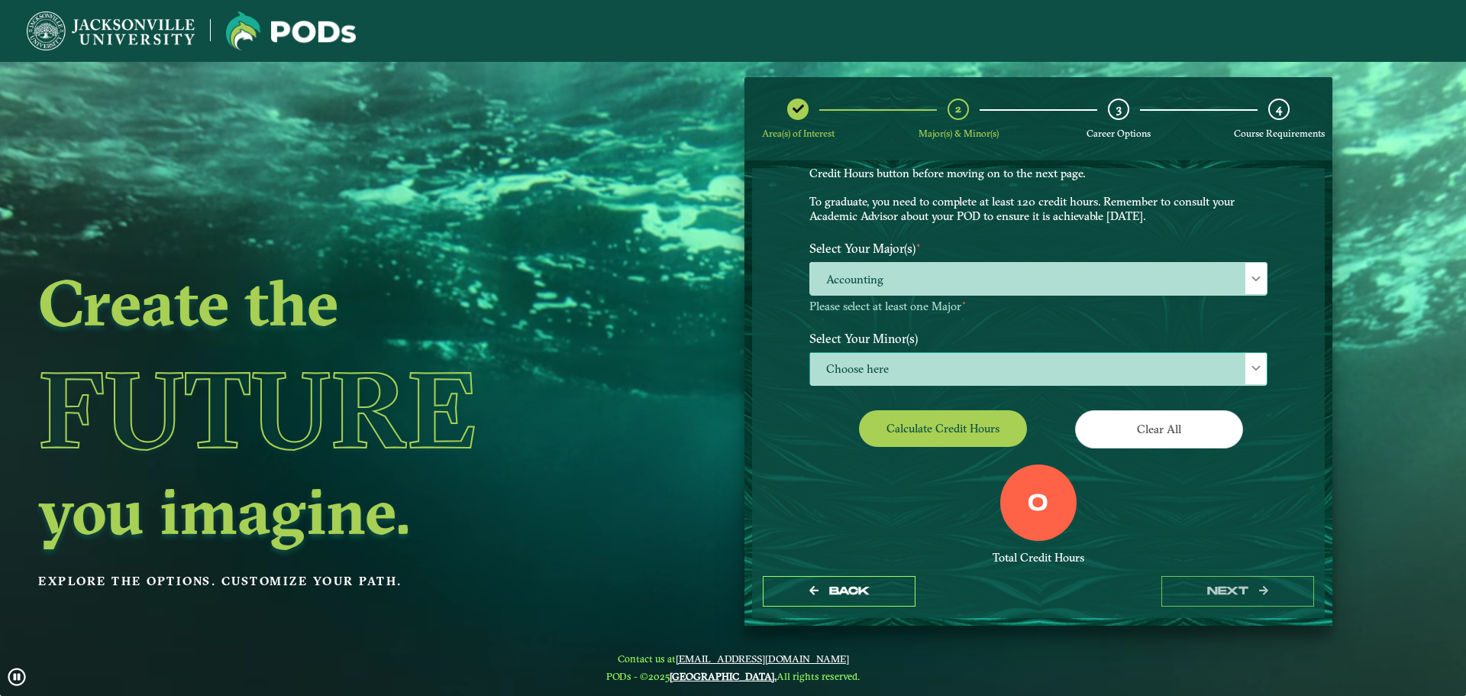
click at [884, 367] on span "Choose here" at bounding box center [1038, 369] width 457 height 33
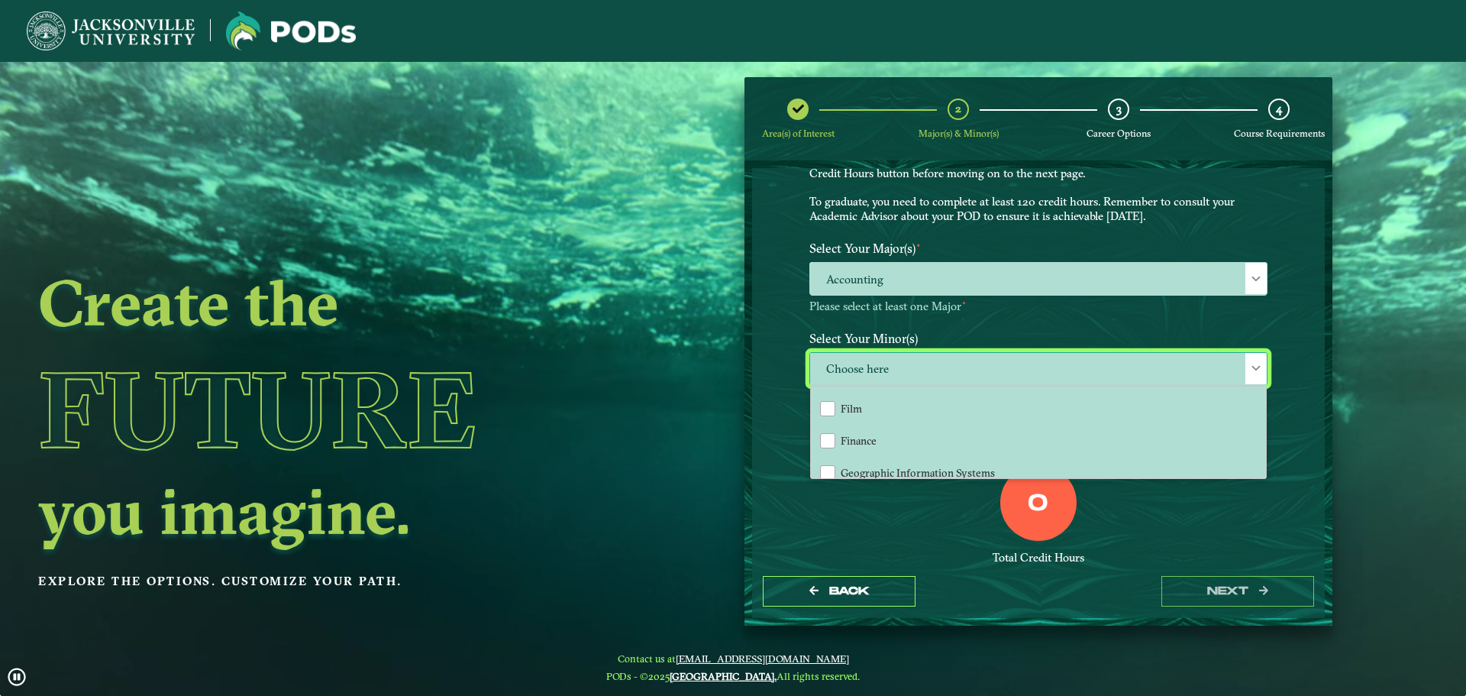
scroll to position [745, 0]
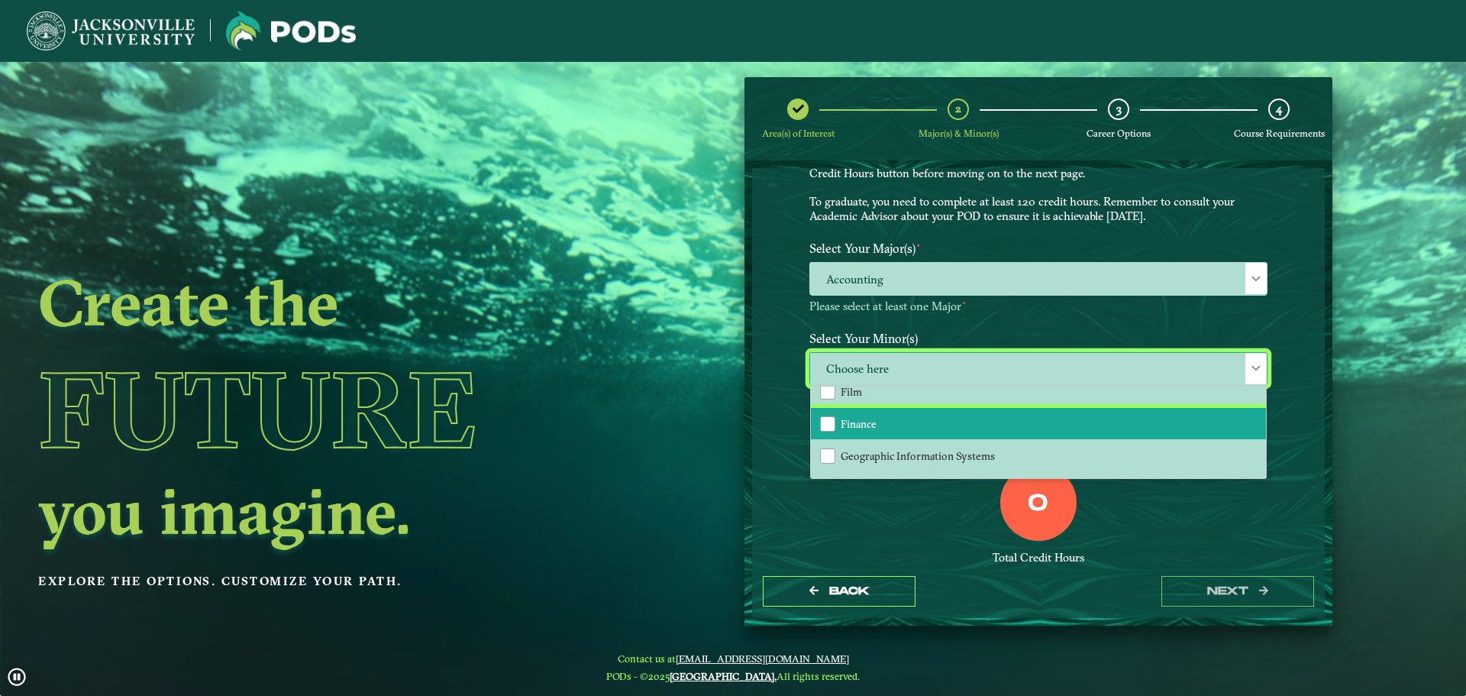
click at [1184, 431] on li "Finance" at bounding box center [1038, 424] width 455 height 32
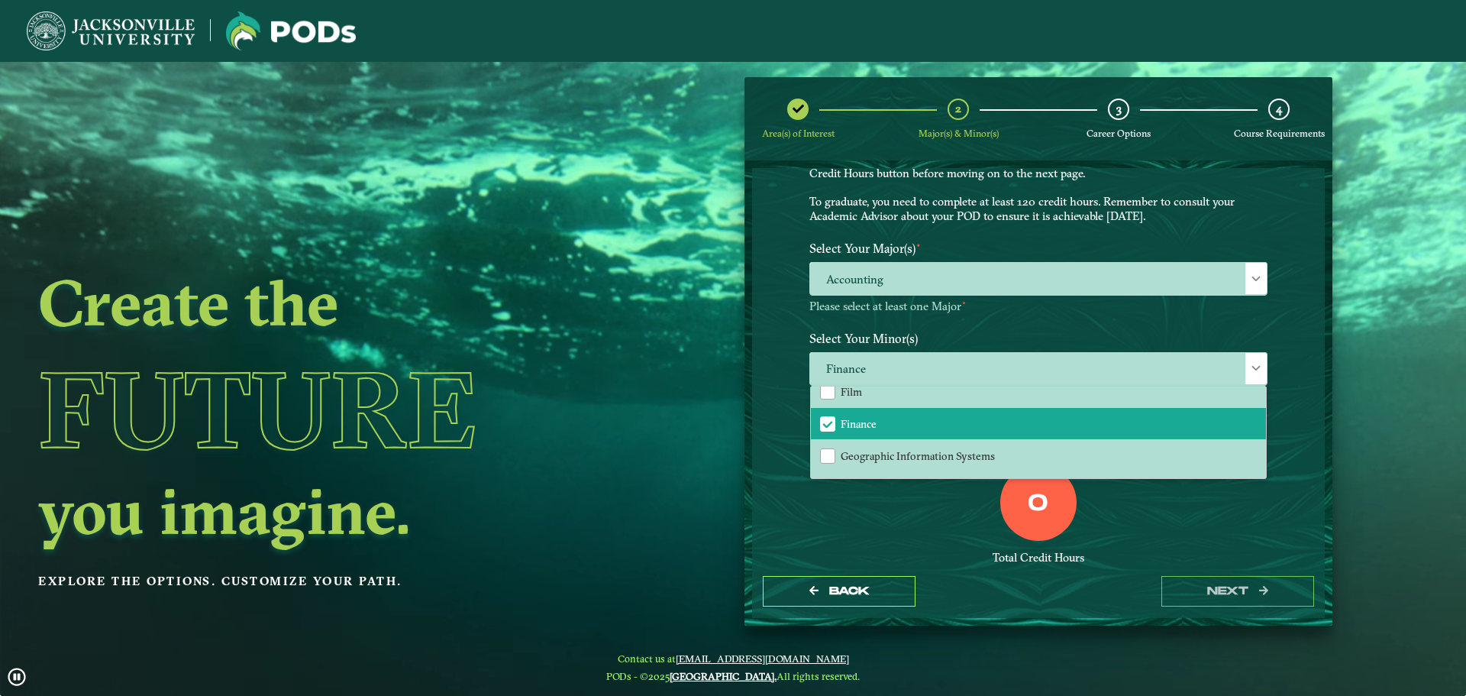
click at [1260, 530] on div "0 Total Credit Hours" at bounding box center [1038, 529] width 481 height 130
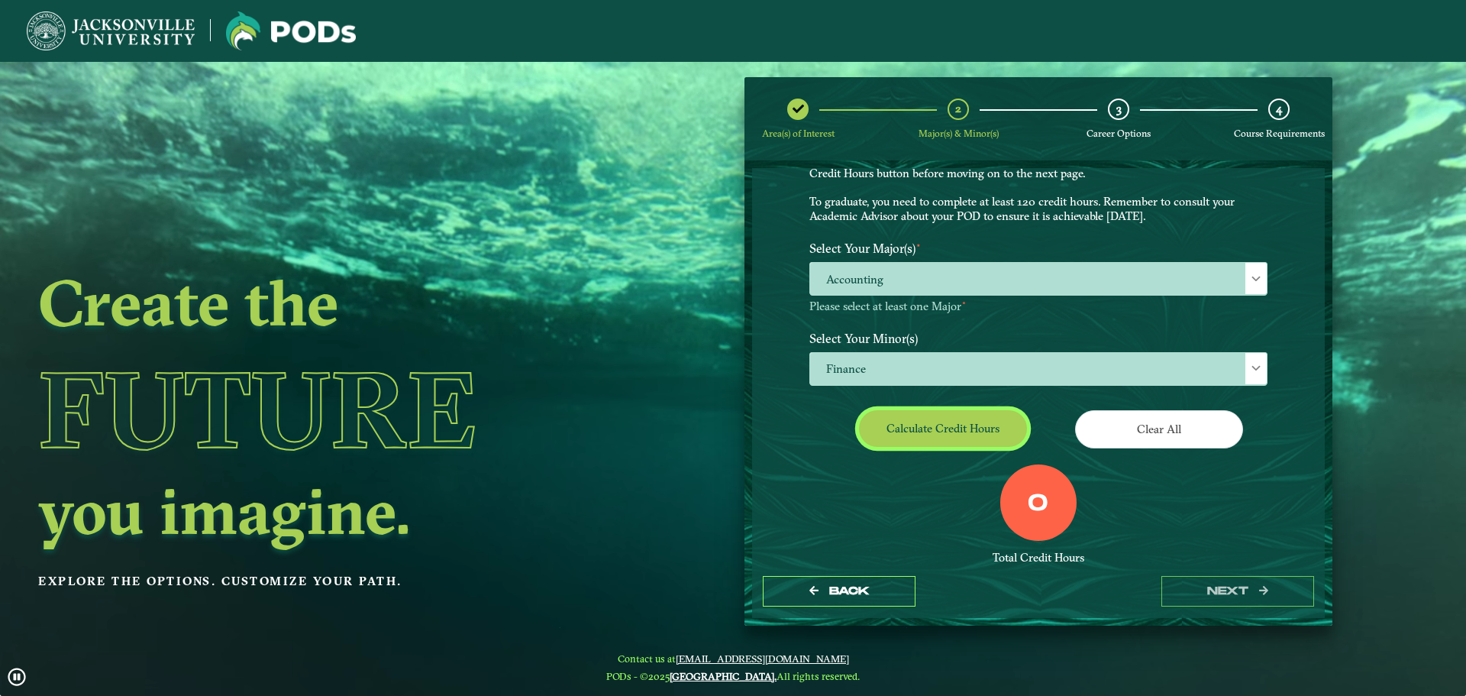
click at [949, 421] on button "Calculate credit hours" at bounding box center [943, 428] width 168 height 36
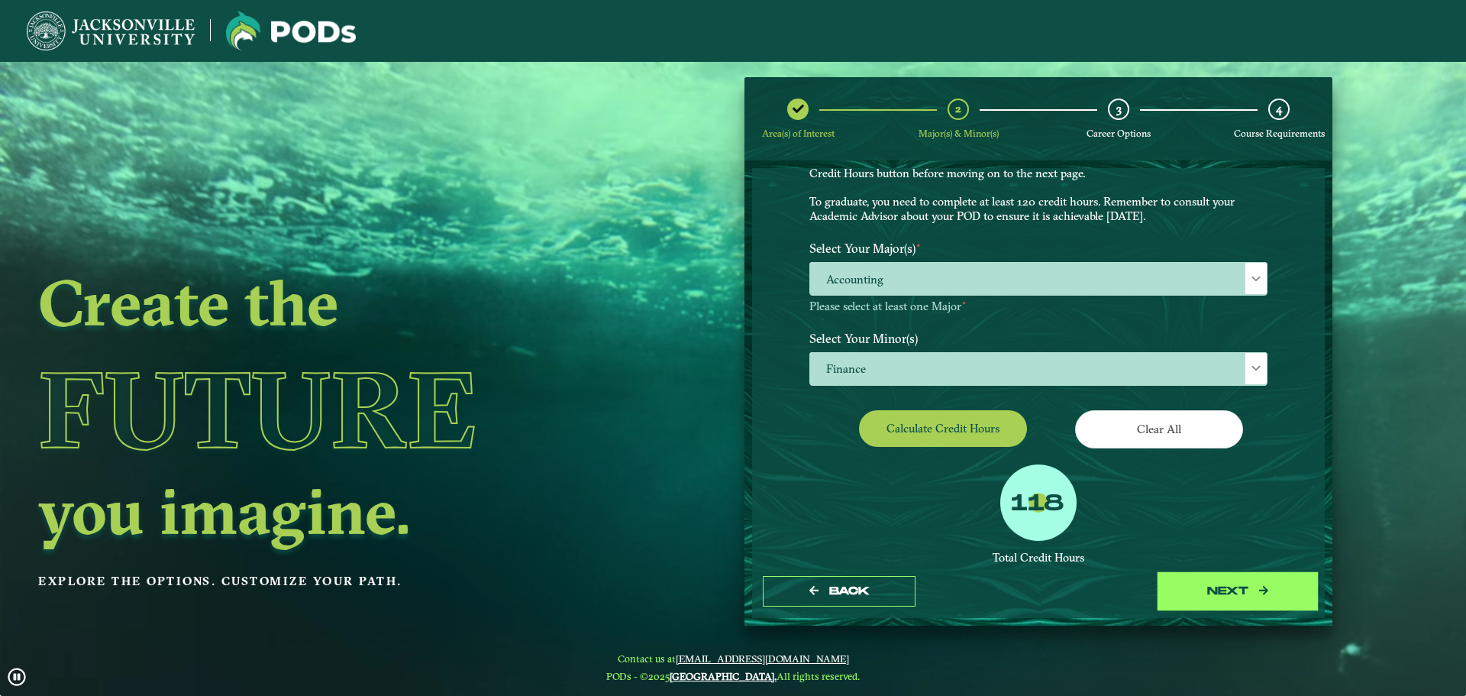
click at [1240, 601] on button "next" at bounding box center [1238, 591] width 153 height 31
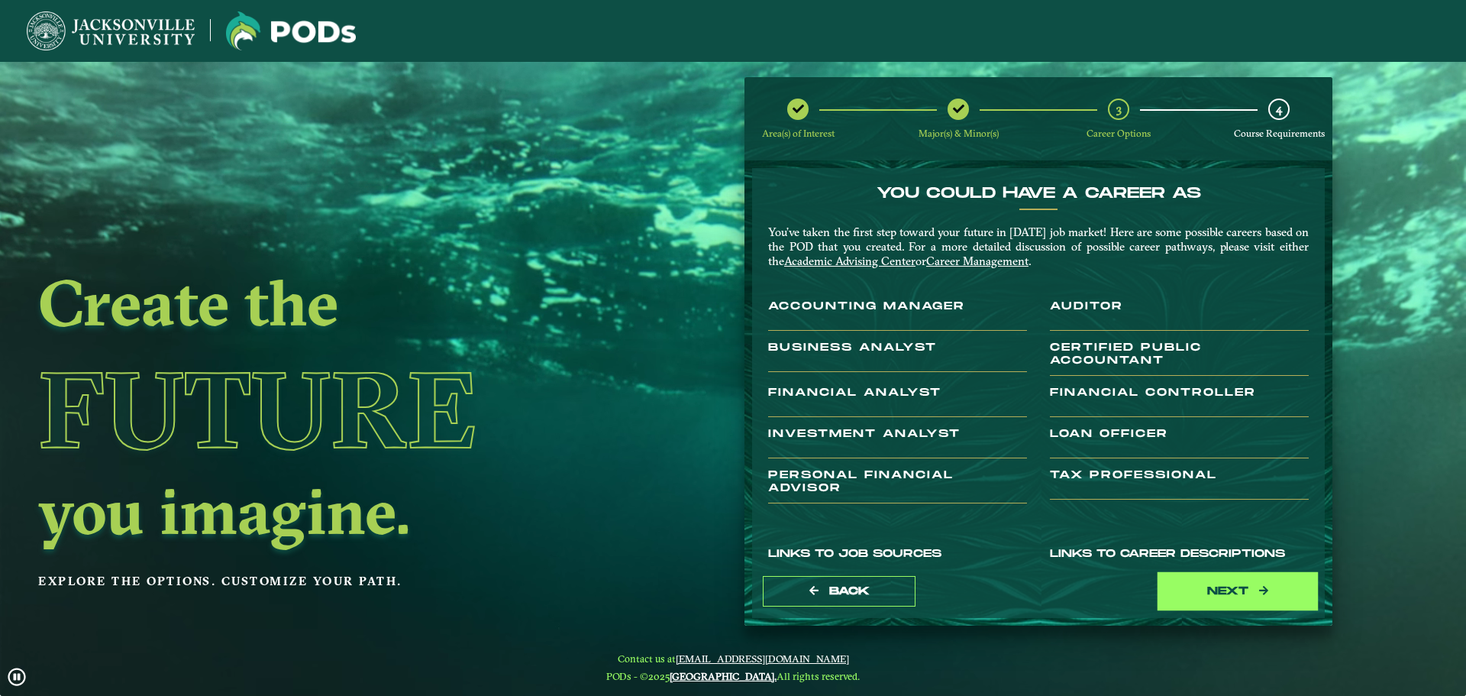
click at [1249, 577] on button "next" at bounding box center [1238, 591] width 153 height 31
